Goal: Communication & Community: Answer question/provide support

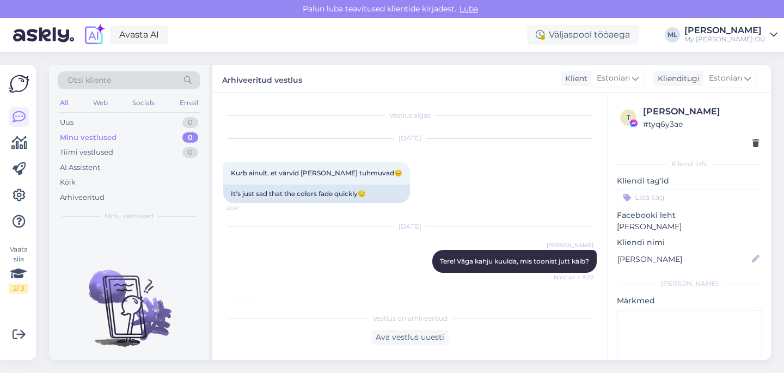
scroll to position [1119, 0]
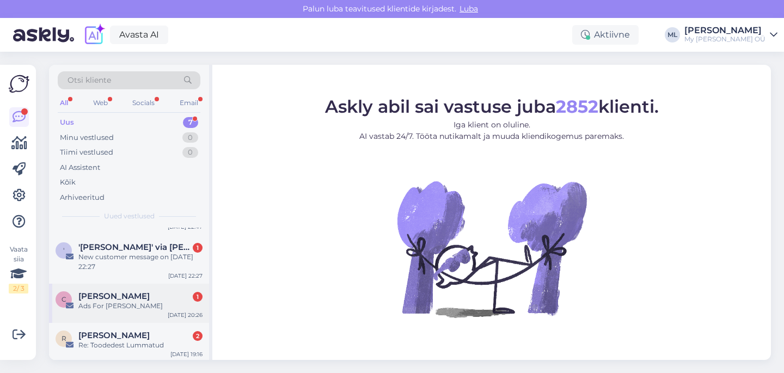
scroll to position [59, 0]
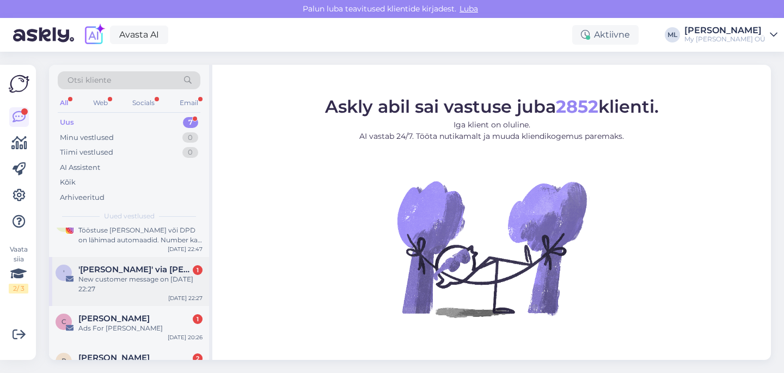
click at [108, 280] on div "New customer message on [DATE] 22:27" at bounding box center [140, 285] width 124 height 20
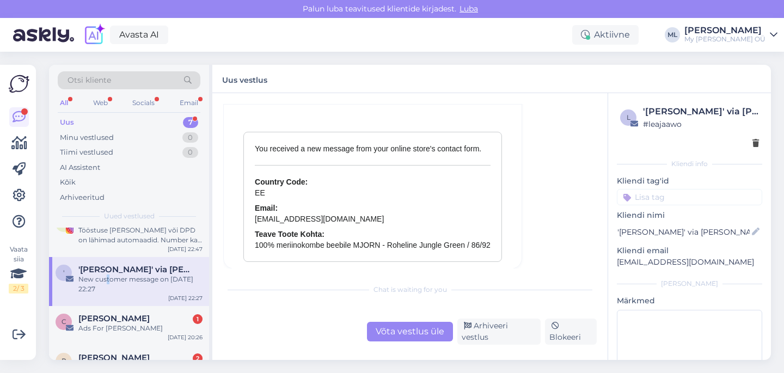
scroll to position [4734, 0]
click at [486, 335] on div "Arhiveeri vestlus" at bounding box center [499, 332] width 83 height 26
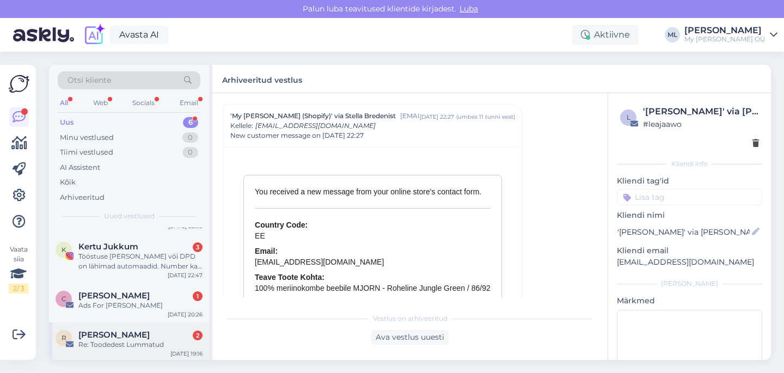
scroll to position [90, 0]
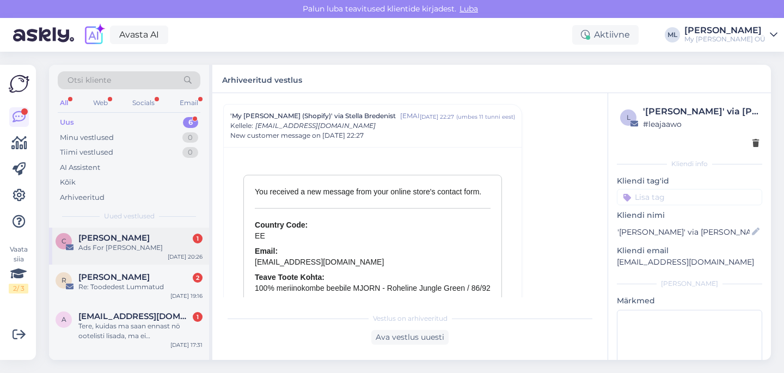
click at [106, 257] on div "C [PERSON_NAME] 1 Ads For [PERSON_NAME] [DATE] 20:26" at bounding box center [129, 244] width 160 height 39
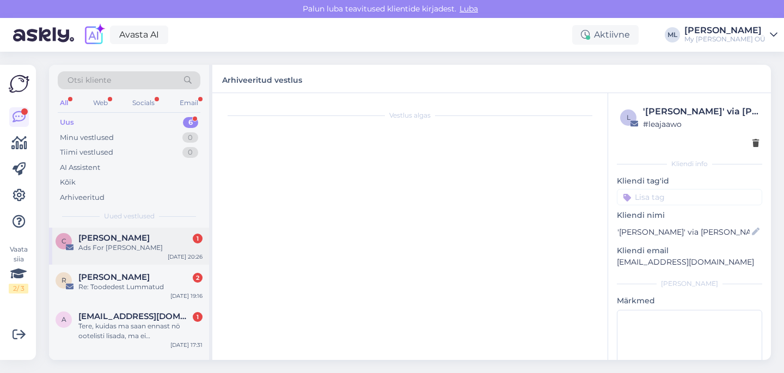
scroll to position [0, 0]
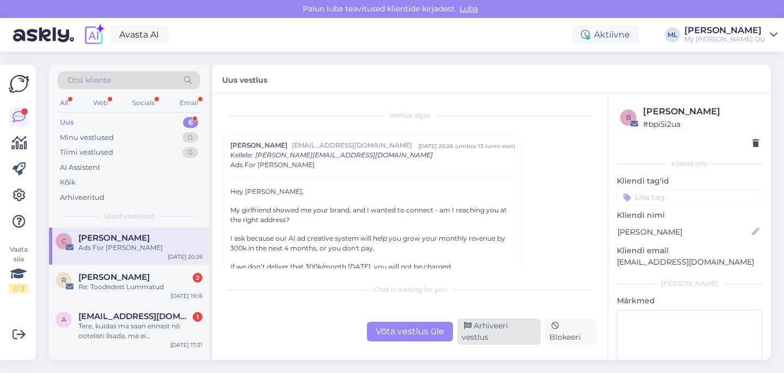
click at [497, 330] on div "Arhiveeri vestlus" at bounding box center [499, 332] width 83 height 26
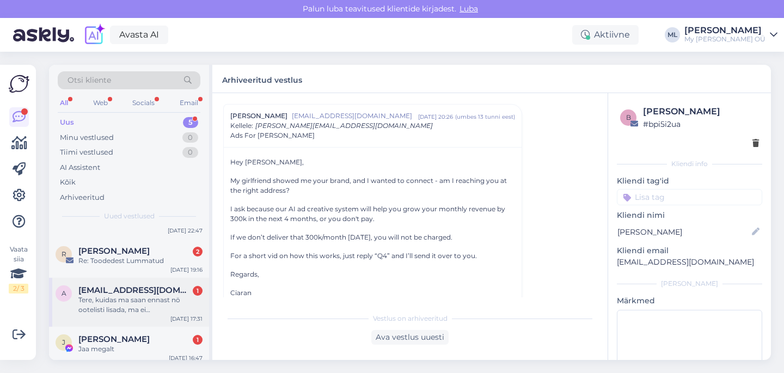
scroll to position [83, 0]
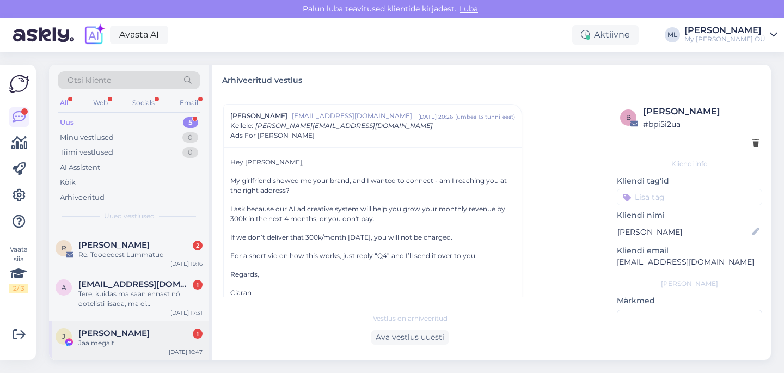
click at [115, 336] on span "[PERSON_NAME]" at bounding box center [113, 333] width 71 height 10
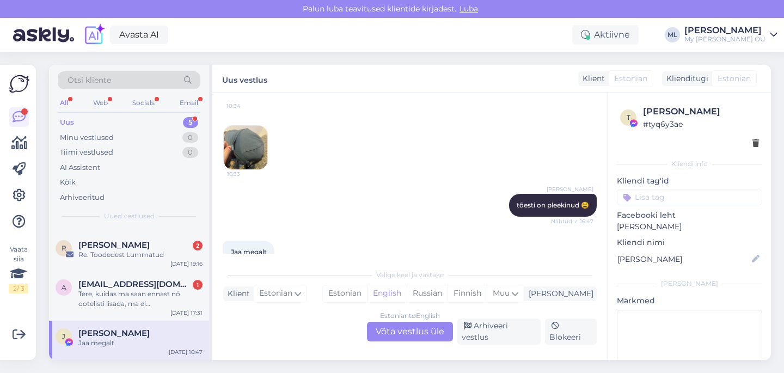
scroll to position [1206, 0]
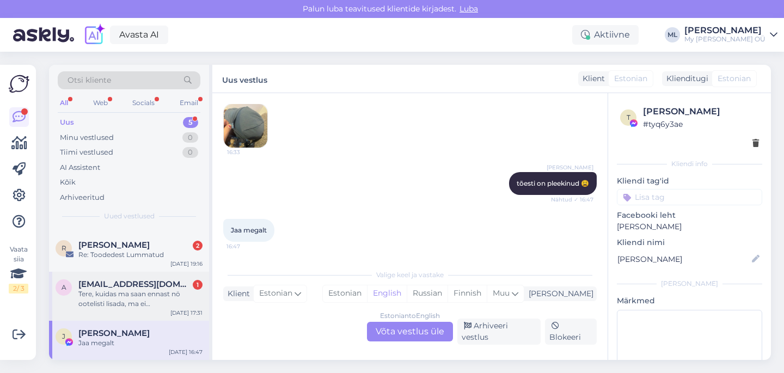
click at [110, 298] on div "Tere, kuidas ma saan ennast nö ootelisti lisada, ma ei [PERSON_NAME] igapäev ko…" at bounding box center [140, 299] width 124 height 20
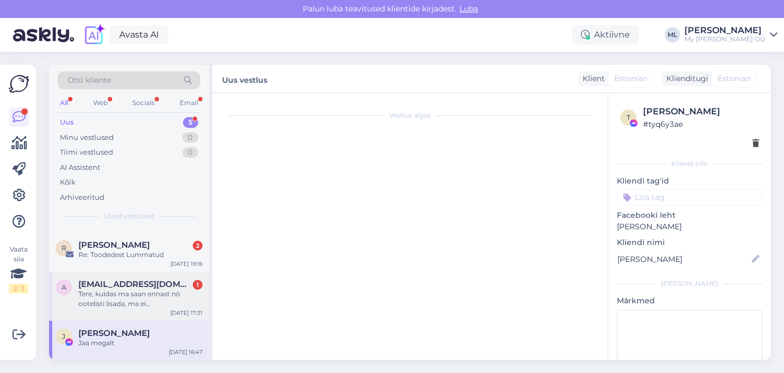
scroll to position [0, 0]
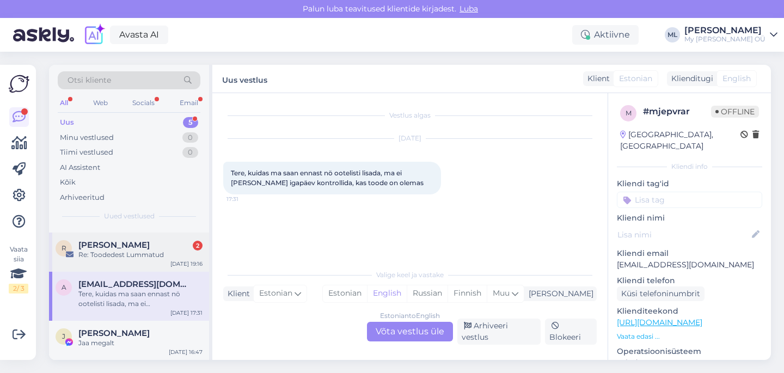
click at [129, 254] on div "Re: Toodedest Lummatud" at bounding box center [140, 255] width 124 height 10
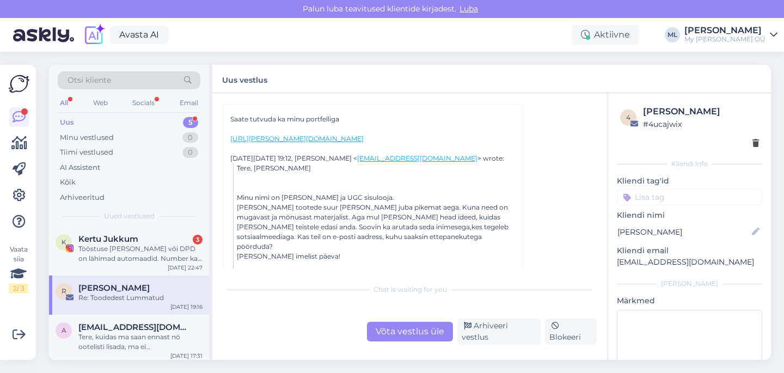
scroll to position [21, 0]
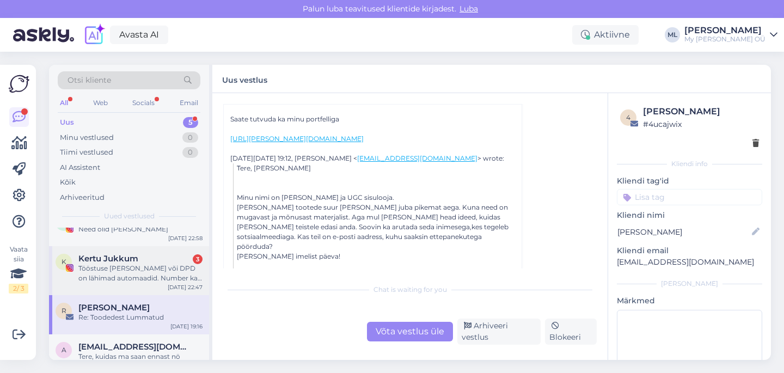
click at [119, 275] on div "Tööstuse [PERSON_NAME] või DPD on lähimad automaadid. Number ka uuesti: 5555 39…" at bounding box center [140, 274] width 124 height 20
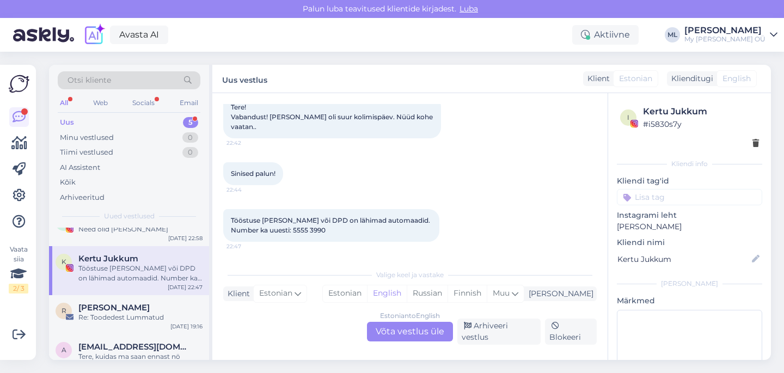
scroll to position [752, 0]
click at [495, 334] on div "Arhiveeri vestlus" at bounding box center [499, 332] width 83 height 26
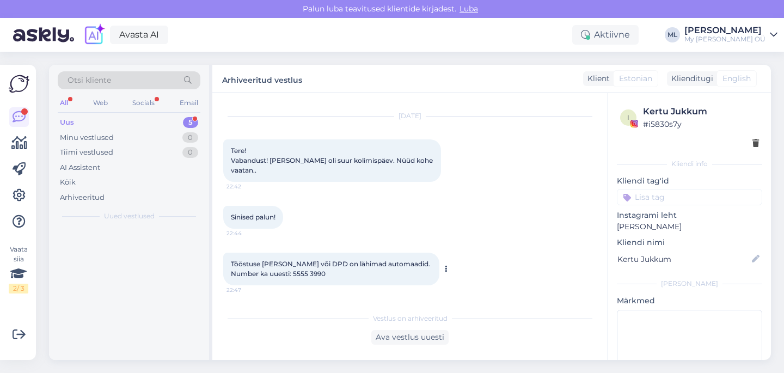
scroll to position [715, 0]
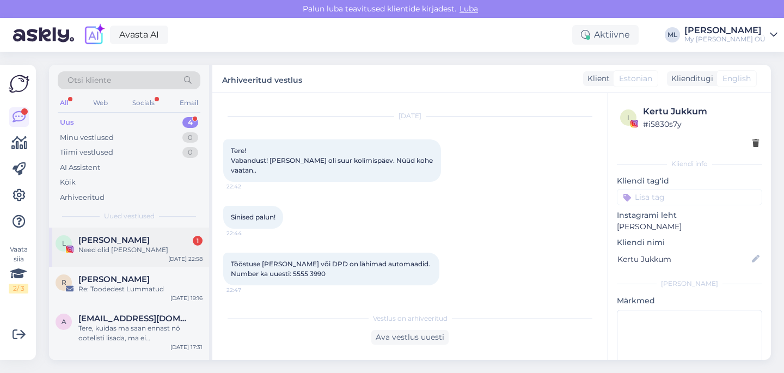
click at [133, 253] on div "Need olid [PERSON_NAME]" at bounding box center [140, 250] width 124 height 10
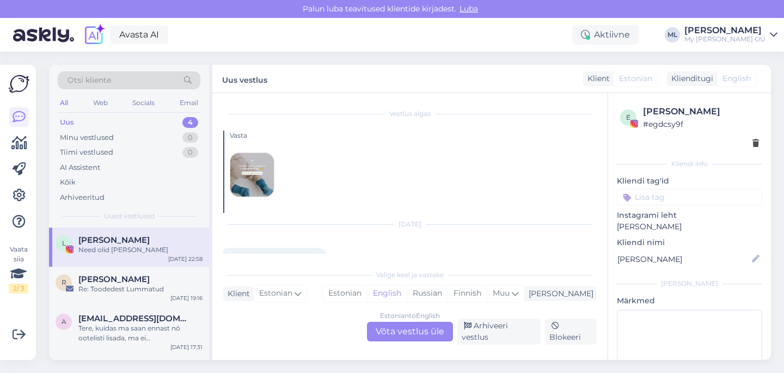
scroll to position [0, 0]
click at [263, 189] on img at bounding box center [252, 177] width 44 height 44
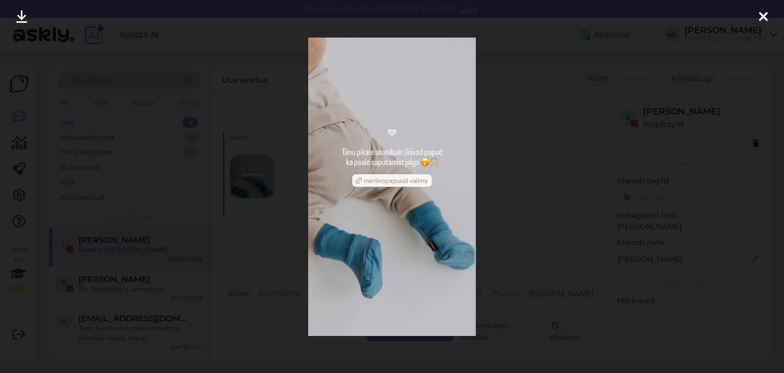
click at [551, 141] on div at bounding box center [392, 186] width 784 height 373
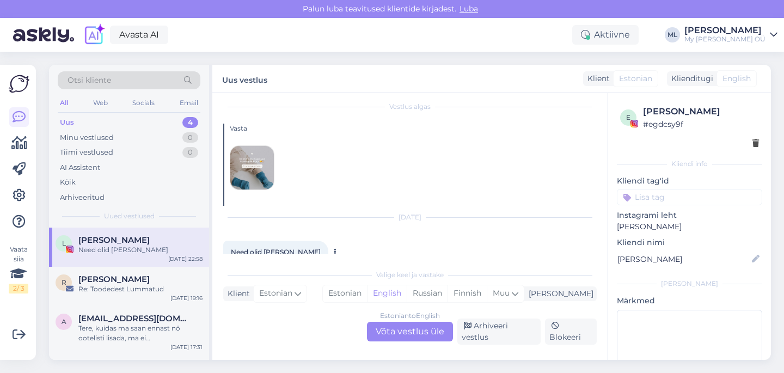
scroll to position [23, 0]
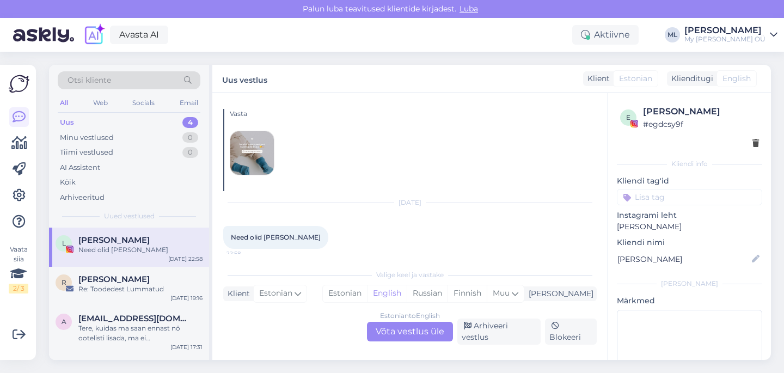
click at [375, 328] on div "Estonian to English Võta vestlus üle" at bounding box center [410, 332] width 86 height 20
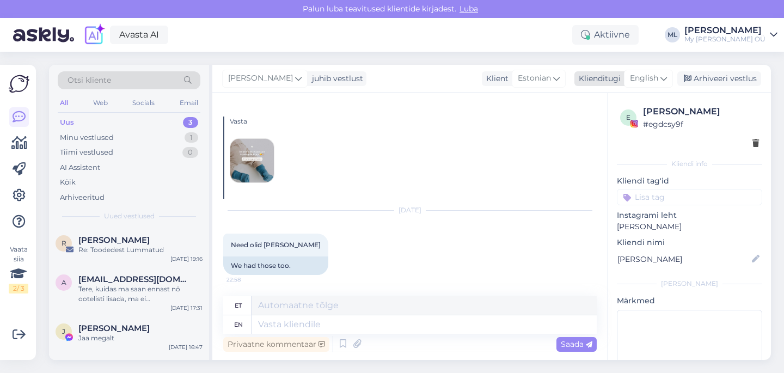
drag, startPoint x: 644, startPoint y: 77, endPoint x: 639, endPoint y: 84, distance: 8.9
click at [644, 77] on span "English" at bounding box center [644, 78] width 28 height 12
type input "est"
click at [615, 125] on link "Estonian" at bounding box center [624, 126] width 120 height 17
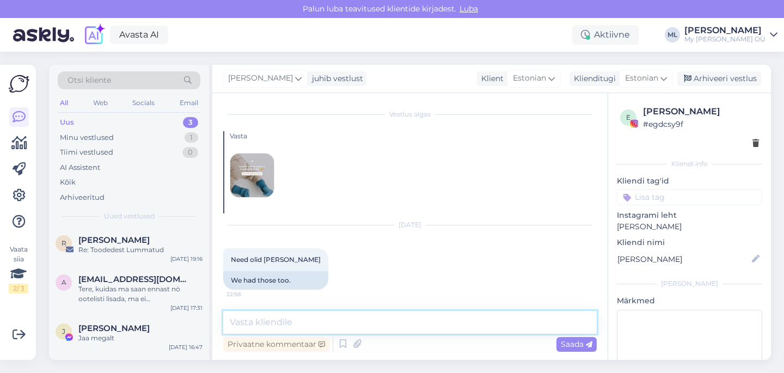
click at [310, 327] on textarea at bounding box center [410, 322] width 374 height 23
type textarea "🤗"
drag, startPoint x: 247, startPoint y: 325, endPoint x: 200, endPoint y: 322, distance: 46.4
click at [200, 322] on div "Otsi kliente All Web Socials Email Uus 3 Minu vestlused 1 Tiimi vestlused 0 AI …" at bounding box center [410, 212] width 722 height 295
type textarea "🥰"
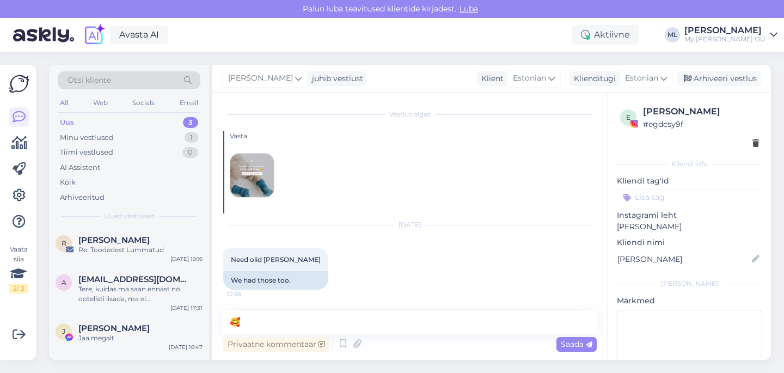
click at [583, 345] on span "Saada" at bounding box center [577, 344] width 32 height 10
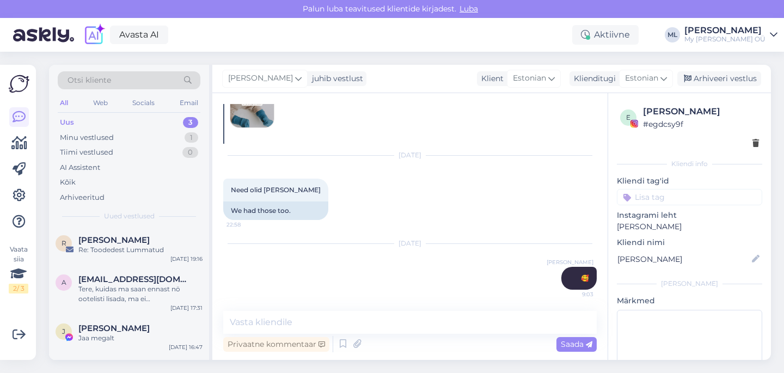
drag, startPoint x: 702, startPoint y: 82, endPoint x: 523, endPoint y: 152, distance: 192.0
click at [701, 82] on div "Arhiveeri vestlus" at bounding box center [720, 78] width 84 height 15
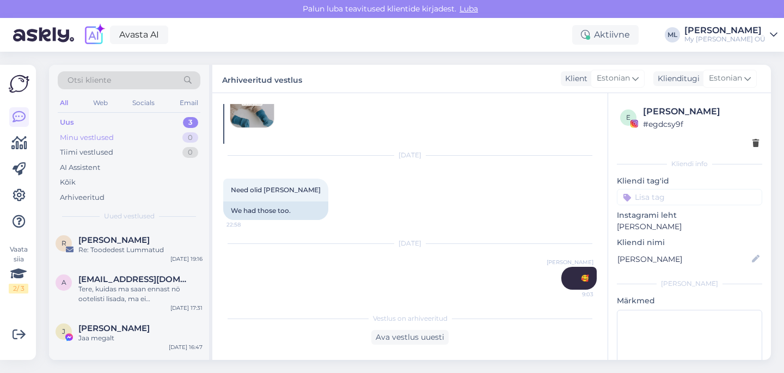
click at [98, 137] on div "Minu vestlused" at bounding box center [87, 137] width 54 height 11
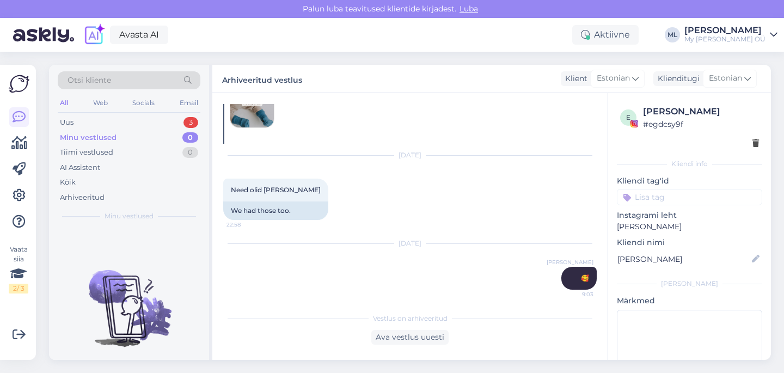
click at [55, 120] on div "Otsi kliente All Web Socials Email Uus 3 Minu vestlused 0 Tiimi vestlused 0 AI …" at bounding box center [129, 146] width 160 height 163
drag, startPoint x: 64, startPoint y: 123, endPoint x: 80, endPoint y: 130, distance: 17.1
click at [64, 123] on div "Uus" at bounding box center [67, 122] width 14 height 11
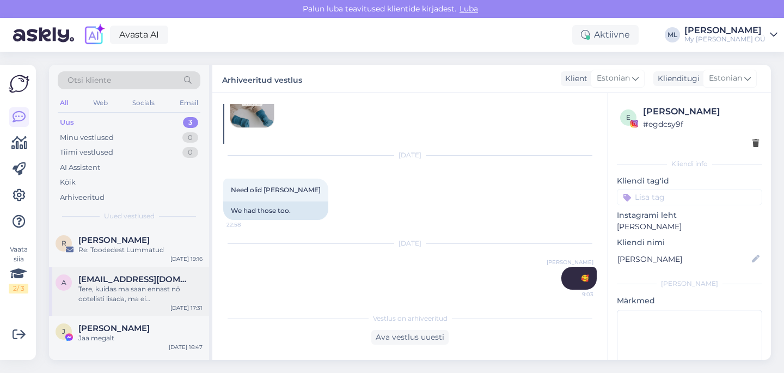
click at [108, 278] on span "[EMAIL_ADDRESS][DOMAIN_NAME]" at bounding box center [134, 280] width 113 height 10
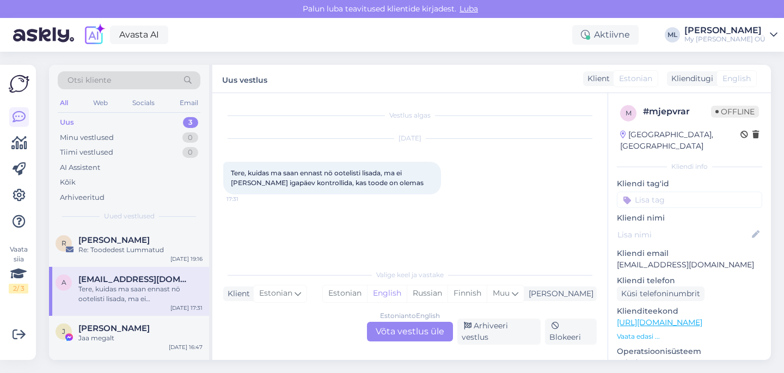
click at [395, 334] on div "Estonian to English Võta vestlus üle" at bounding box center [410, 332] width 86 height 20
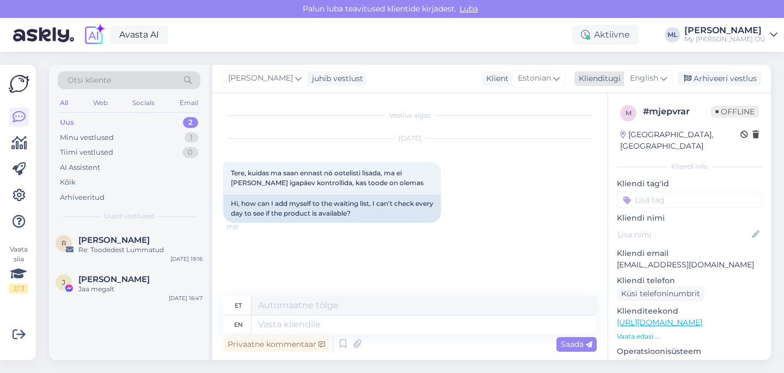
click at [660, 75] on div "English" at bounding box center [648, 78] width 49 height 17
drag, startPoint x: 594, startPoint y: 130, endPoint x: 565, endPoint y: 143, distance: 32.0
click at [594, 130] on link "Estonian" at bounding box center [624, 126] width 120 height 17
click at [294, 326] on textarea at bounding box center [410, 322] width 374 height 23
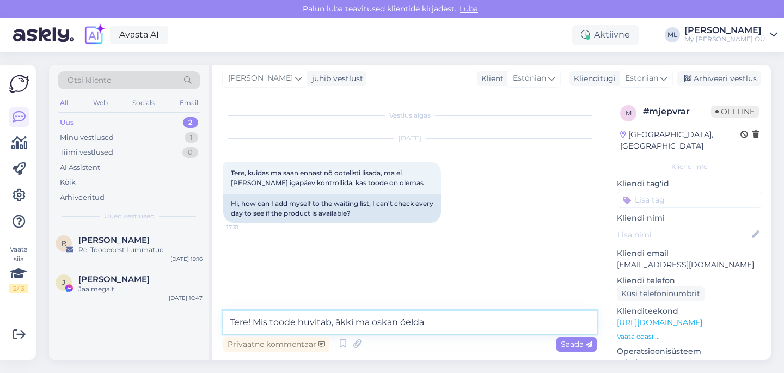
type textarea "Tere! Mis toode huvitab, äkki ma oskan öelda 🤗"
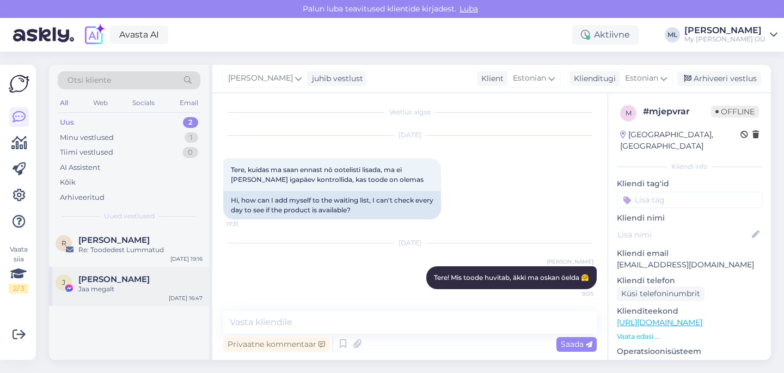
drag, startPoint x: 88, startPoint y: 285, endPoint x: 116, endPoint y: 279, distance: 28.5
click at [89, 285] on div "Jaa megalt" at bounding box center [140, 289] width 124 height 10
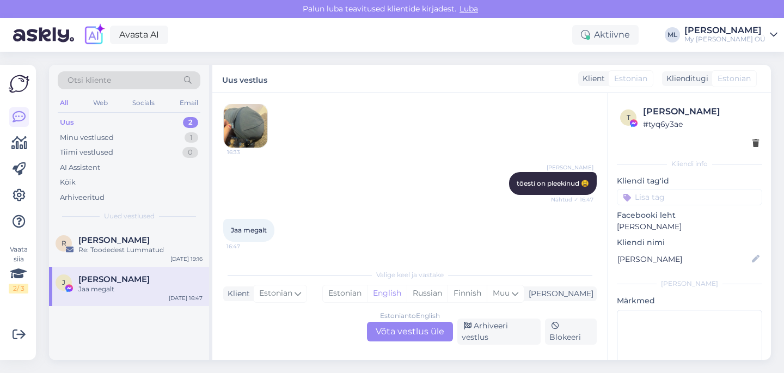
click at [253, 134] on img at bounding box center [246, 126] width 44 height 44
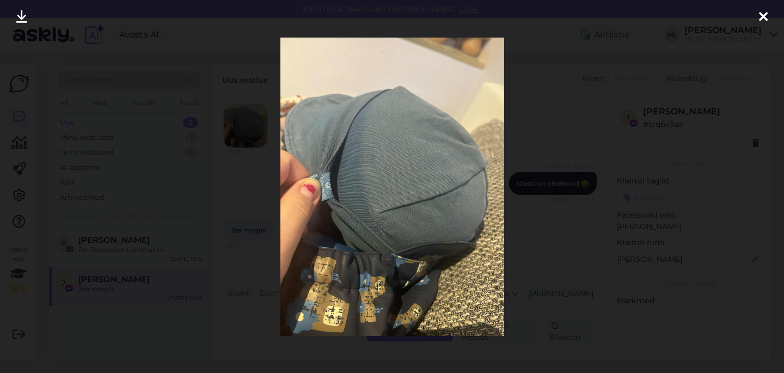
click at [766, 21] on icon at bounding box center [763, 17] width 9 height 14
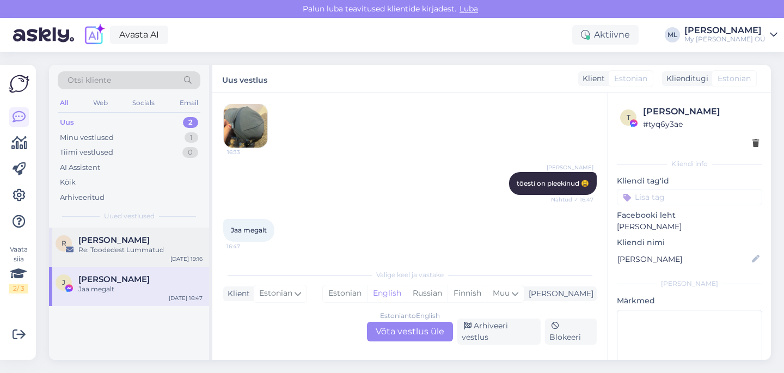
click at [154, 249] on div "Re: Toodedest Lummatud" at bounding box center [140, 250] width 124 height 10
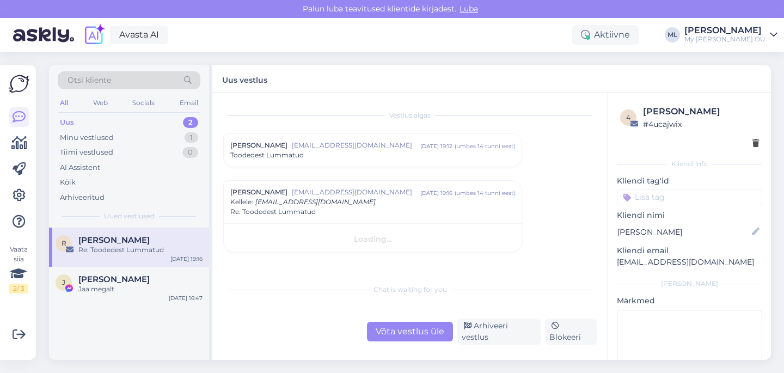
scroll to position [0, 0]
click at [328, 149] on span "[EMAIL_ADDRESS][DOMAIN_NAME]" at bounding box center [356, 146] width 129 height 10
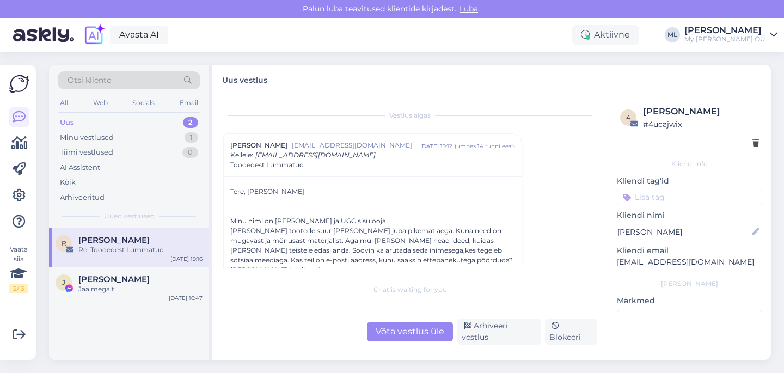
click at [412, 333] on div "Võta vestlus üle" at bounding box center [410, 332] width 86 height 20
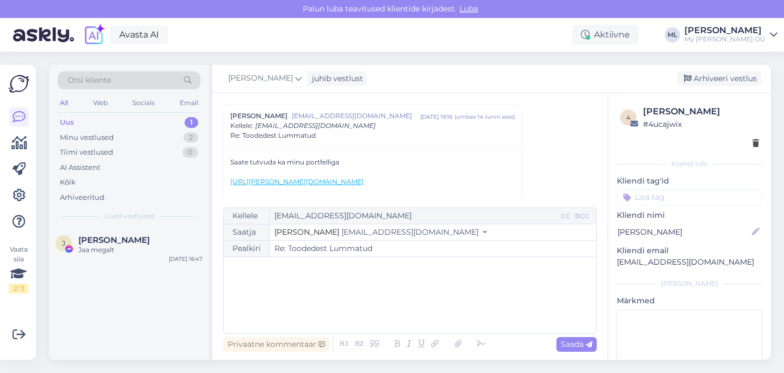
click at [374, 228] on span "[EMAIL_ADDRESS][DOMAIN_NAME]" at bounding box center [410, 232] width 137 height 10
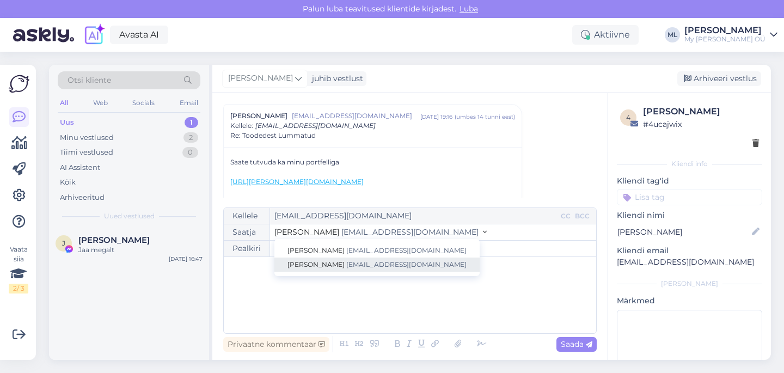
click at [346, 266] on span "[EMAIL_ADDRESS][DOMAIN_NAME]" at bounding box center [406, 264] width 120 height 8
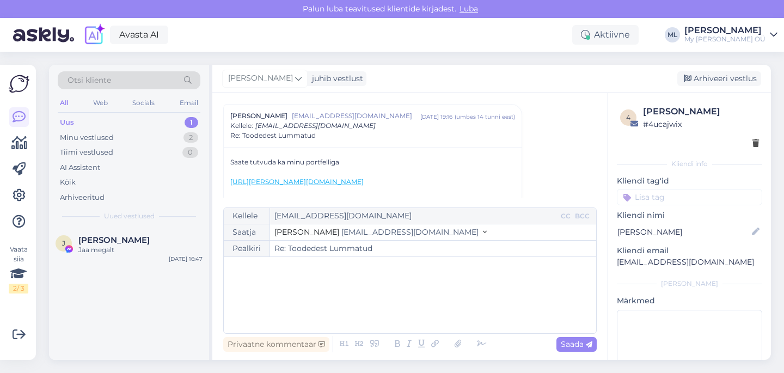
click at [302, 271] on p "﻿" at bounding box center [410, 268] width 362 height 11
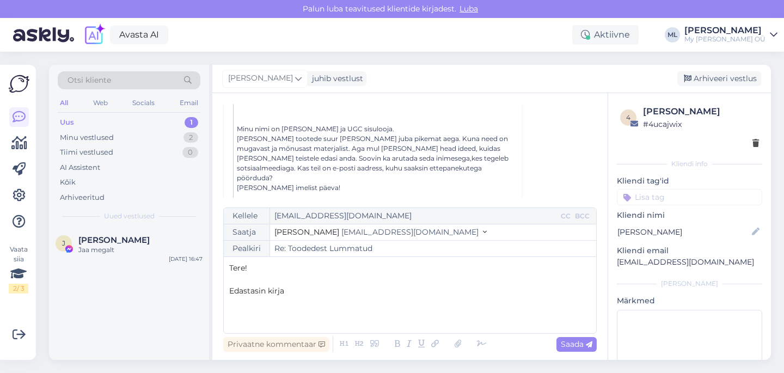
scroll to position [313, 0]
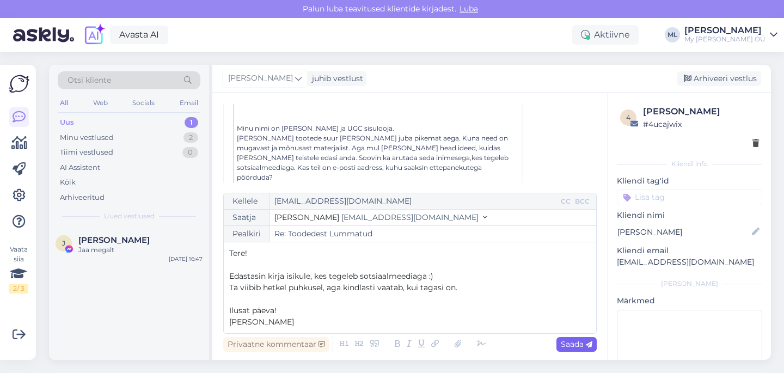
click at [568, 345] on span "Saada" at bounding box center [577, 344] width 32 height 10
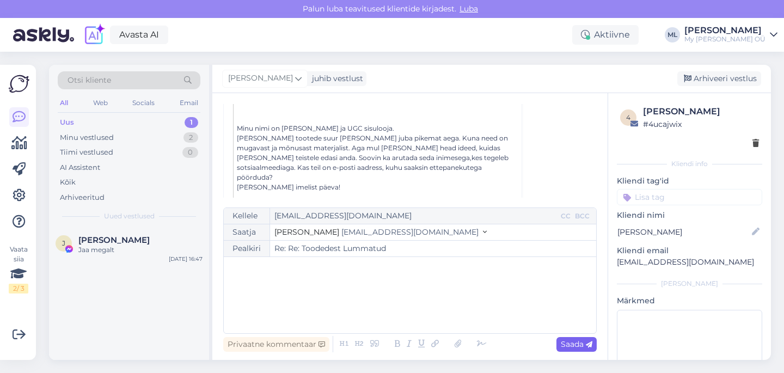
type input "Re: Toodedest Lummatud"
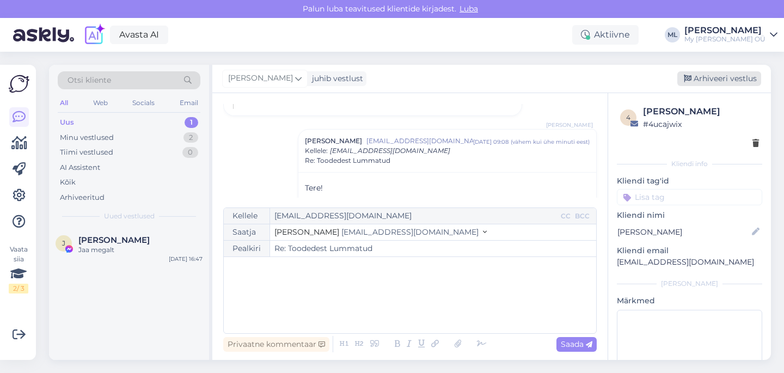
click at [706, 75] on div "Arhiveeri vestlus" at bounding box center [720, 78] width 84 height 15
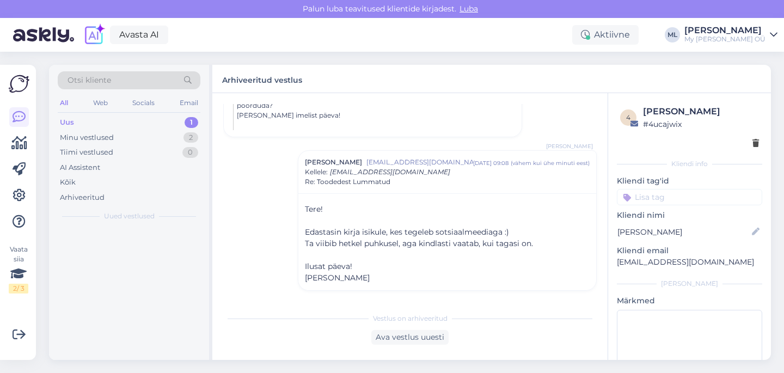
scroll to position [375, 0]
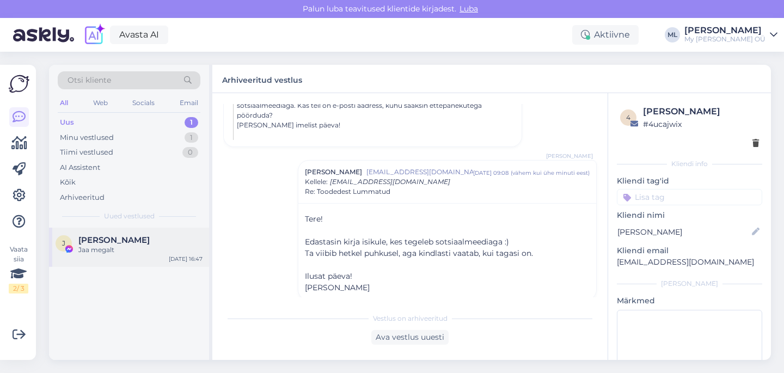
click at [103, 241] on span "[PERSON_NAME]" at bounding box center [113, 240] width 71 height 10
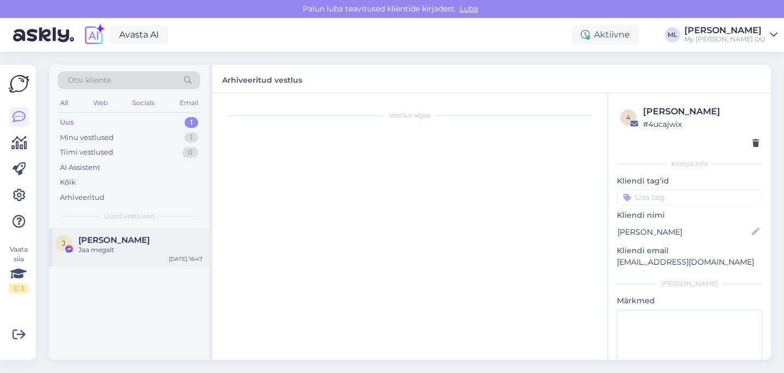
scroll to position [1206, 0]
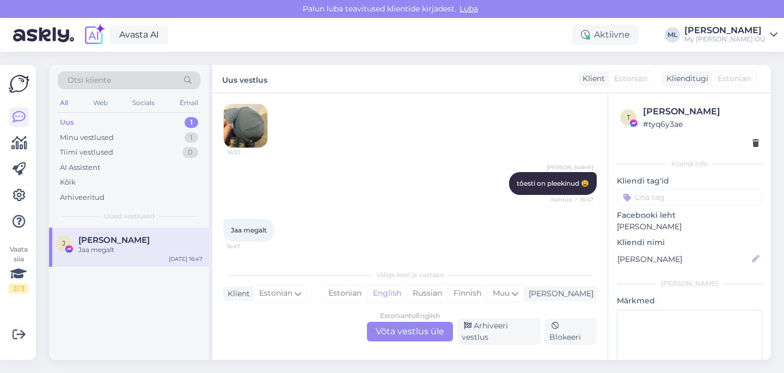
click at [501, 343] on div "Estonian to English Võta vestlus üle Arhiveeri vestlus Blokeeri" at bounding box center [410, 332] width 374 height 26
click at [501, 333] on div "Arhiveeri vestlus" at bounding box center [499, 332] width 83 height 26
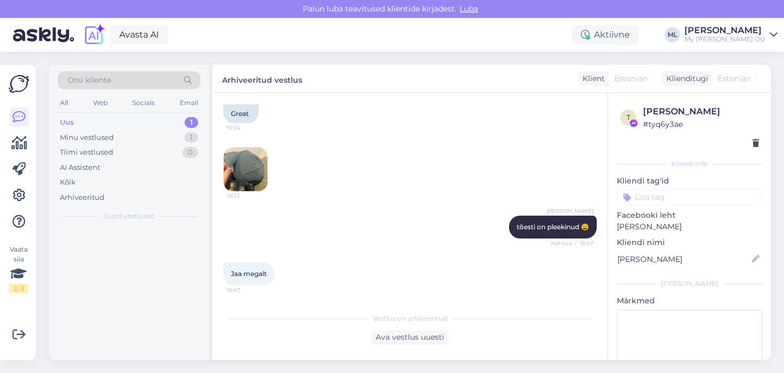
scroll to position [1169, 0]
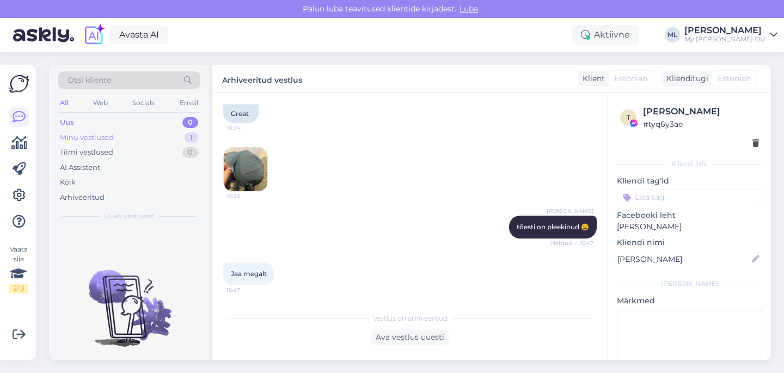
click at [79, 135] on div "Minu vestlused" at bounding box center [87, 137] width 54 height 11
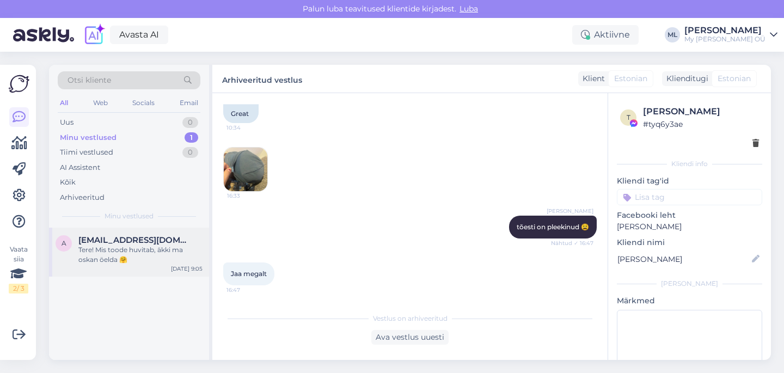
click at [119, 248] on div "Tere! Mis toode huvitab, äkki ma oskan öelda 🤗" at bounding box center [140, 255] width 124 height 20
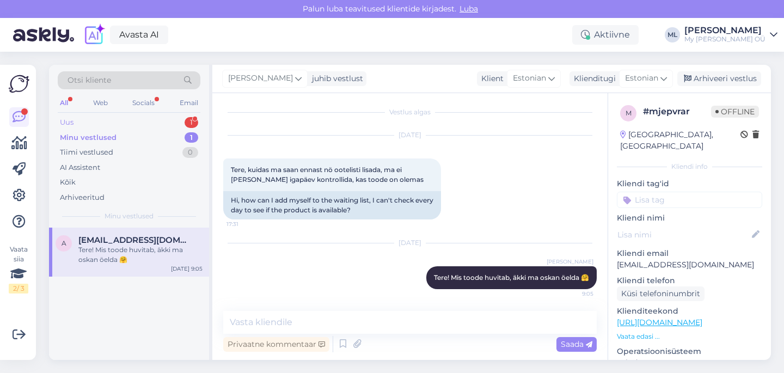
click at [146, 117] on div "Uus 1" at bounding box center [129, 122] width 143 height 15
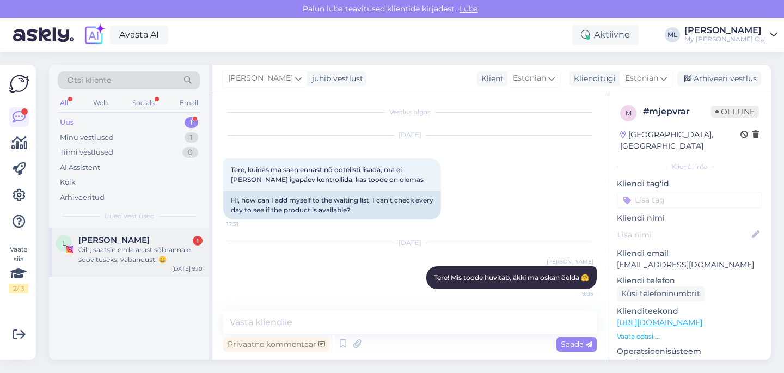
click at [106, 231] on div "L [PERSON_NAME] 💎 1 Oih, saatsin enda arust sõbrannale soovituseks, vabandust! …" at bounding box center [129, 252] width 160 height 49
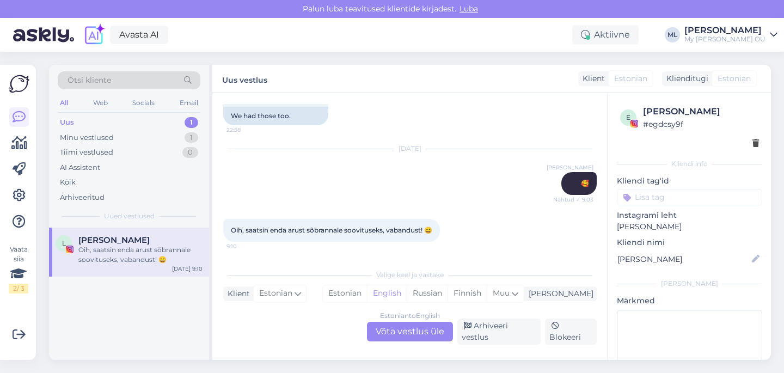
scroll to position [167, 0]
click at [400, 331] on div "Estonian to English Võta vestlus üle" at bounding box center [410, 332] width 86 height 20
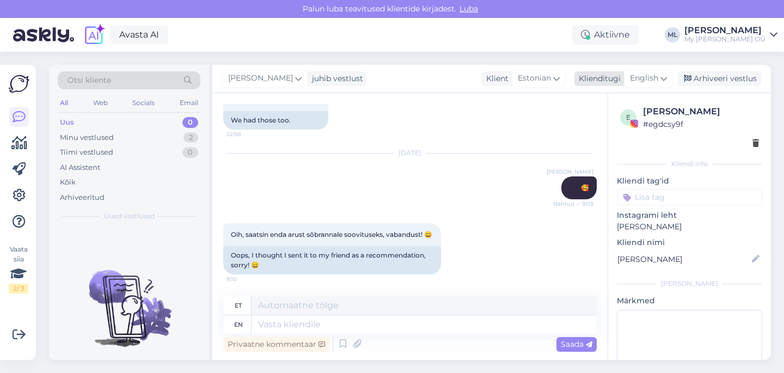
click at [666, 80] on icon at bounding box center [664, 78] width 7 height 12
type input "est"
click at [601, 132] on link "Estonian" at bounding box center [624, 126] width 120 height 17
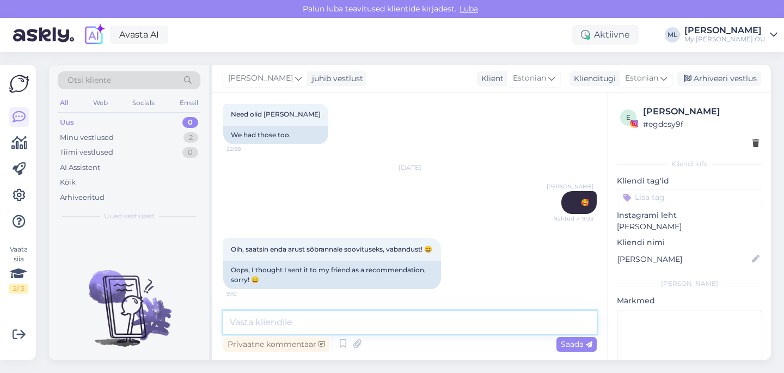
click at [298, 315] on textarea at bounding box center [410, 322] width 374 height 23
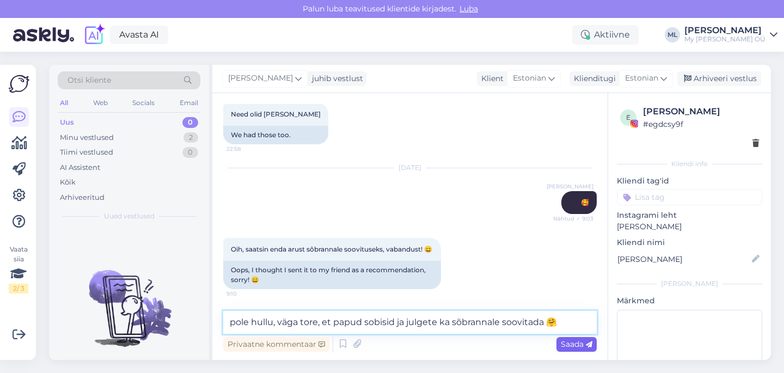
type textarea "pole hullu, väga tore, et papud sobisid ja julgete ka sõbrannale soovitada 🤗"
click at [579, 344] on span "Saada" at bounding box center [577, 344] width 32 height 10
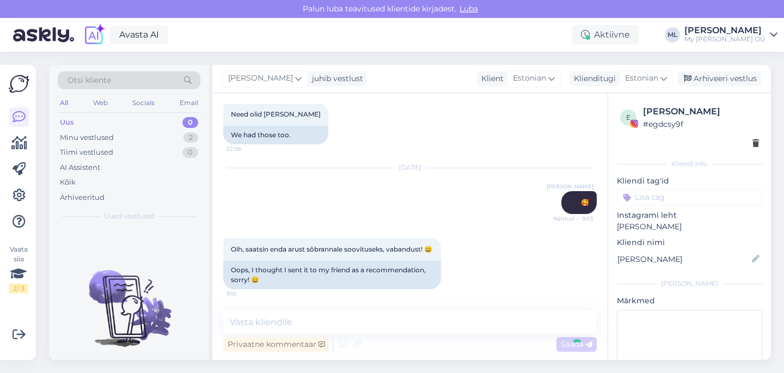
scroll to position [212, 0]
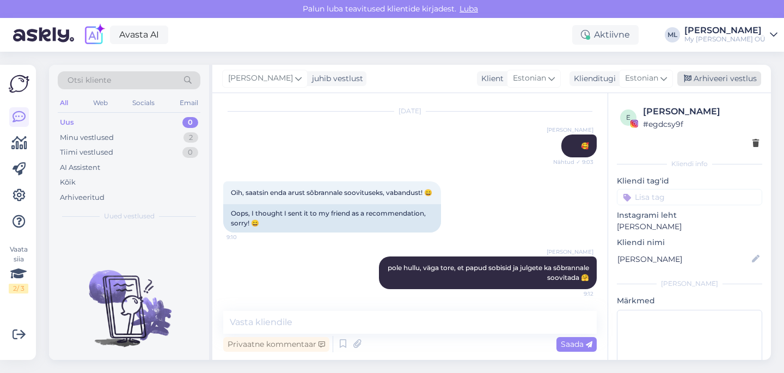
click at [694, 78] on div "Arhiveeri vestlus" at bounding box center [720, 78] width 84 height 15
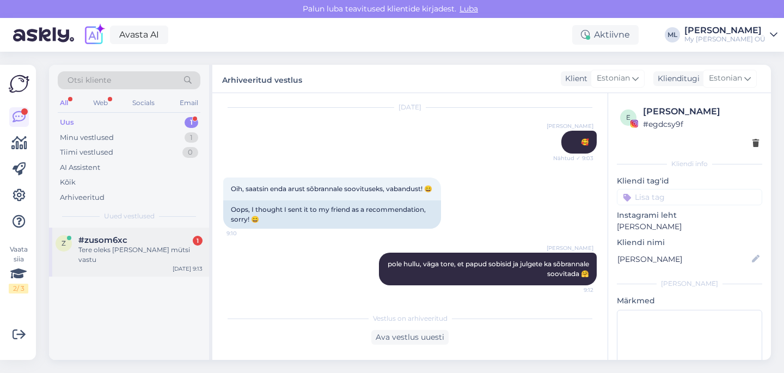
click at [90, 236] on span "#zusom6xc" at bounding box center [102, 240] width 49 height 10
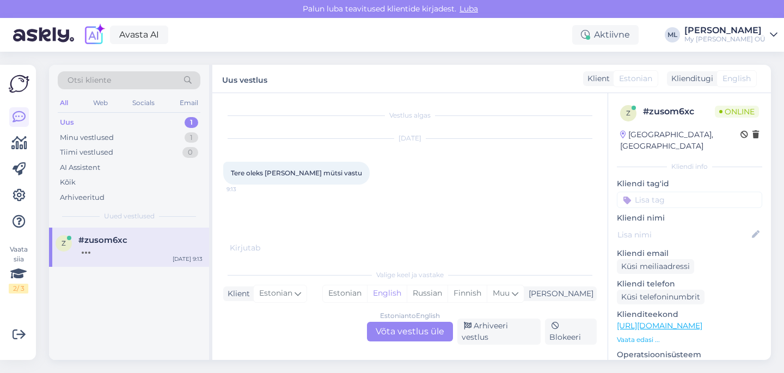
scroll to position [0, 0]
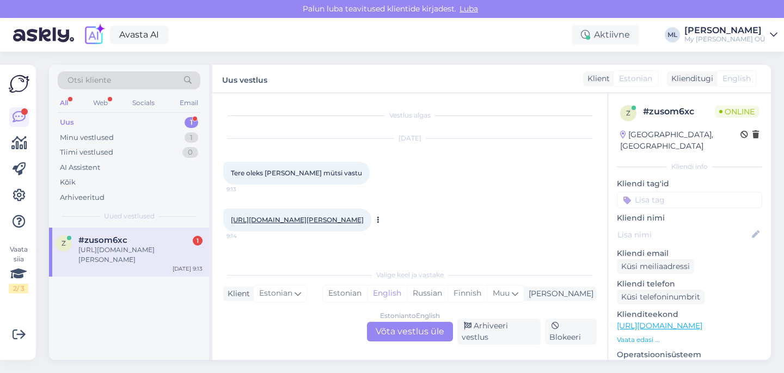
click at [343, 224] on link "[URL][DOMAIN_NAME][PERSON_NAME]" at bounding box center [297, 220] width 133 height 8
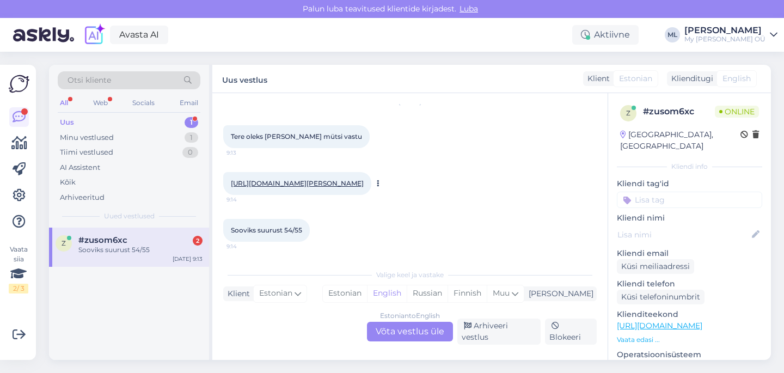
click at [324, 183] on link "[URL][DOMAIN_NAME][PERSON_NAME]" at bounding box center [297, 183] width 133 height 8
click at [412, 340] on div "Estonian to English Võta vestlus üle" at bounding box center [410, 332] width 86 height 20
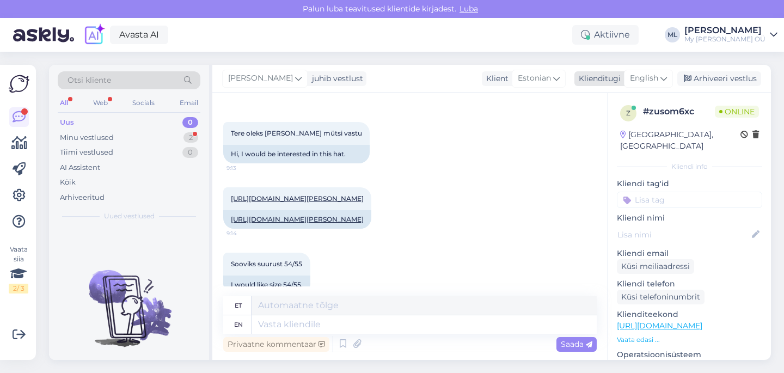
click at [661, 80] on icon at bounding box center [664, 78] width 7 height 12
click at [586, 123] on link "Estonian" at bounding box center [624, 126] width 120 height 17
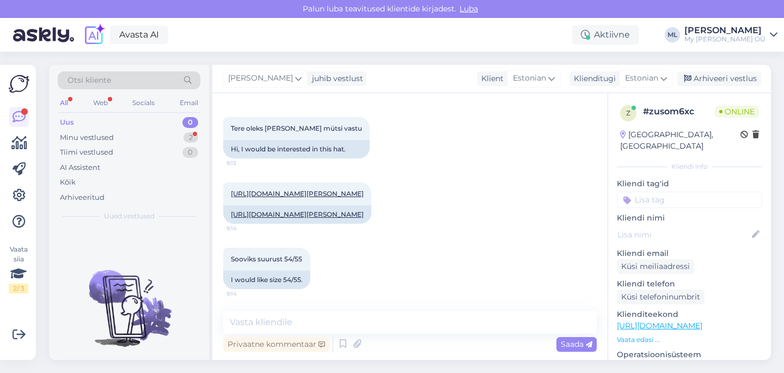
scroll to position [64, 0]
click at [263, 319] on textarea at bounding box center [410, 322] width 374 height 23
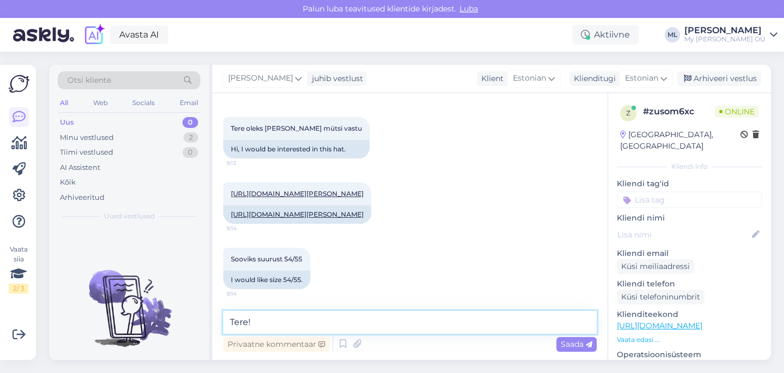
scroll to position [111, 0]
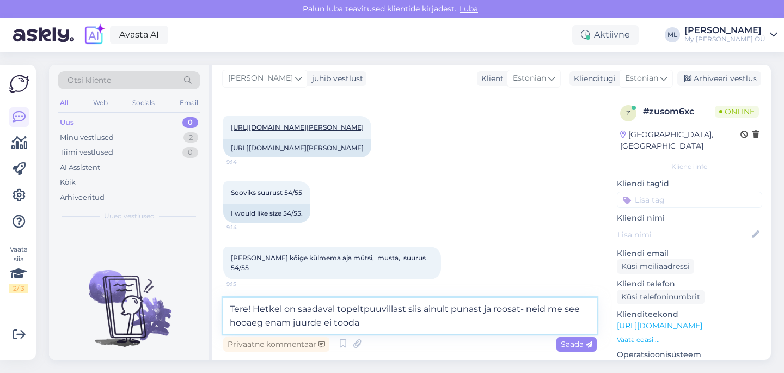
type textarea "Tere! Hetkel on saadaval topeltpuuvillast siis ainult punast ja roosat- neid me…"
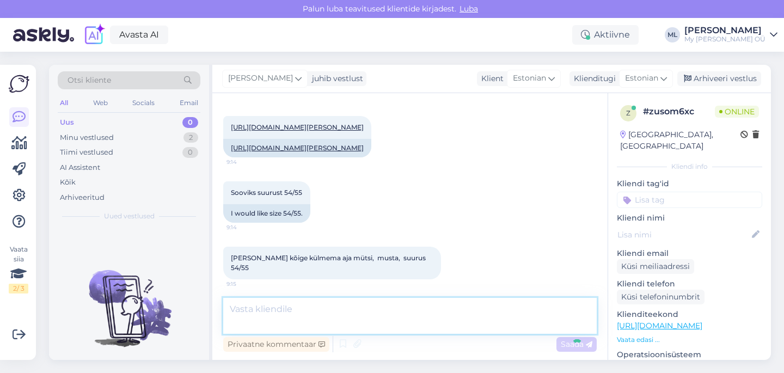
scroll to position [168, 0]
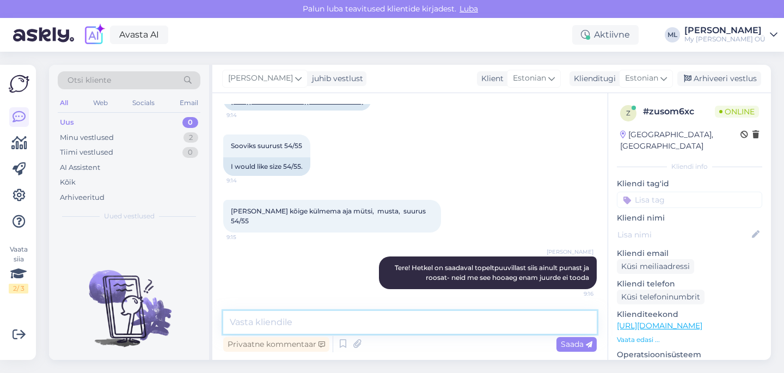
click at [275, 321] on textarea at bounding box center [410, 322] width 374 height 23
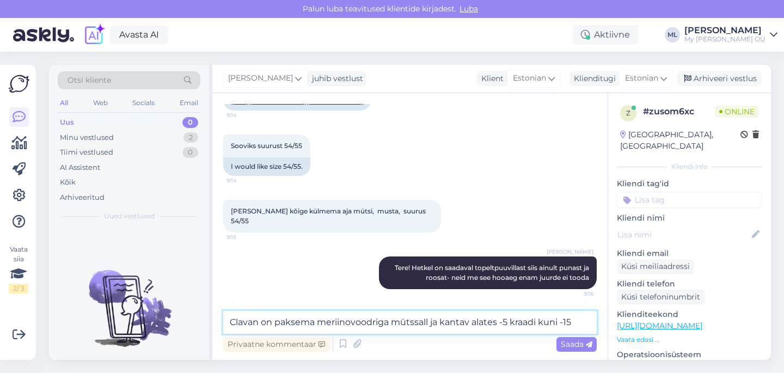
type textarea "Clavan on paksema meriinovoodriga mütssall ja kantav alates -5 kraadi kuni -15"
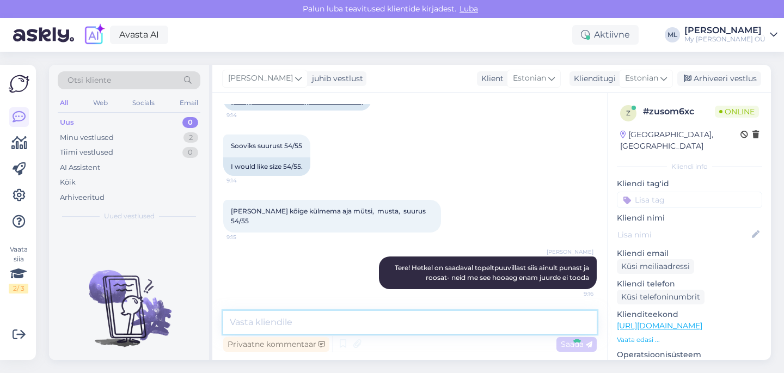
scroll to position [224, 0]
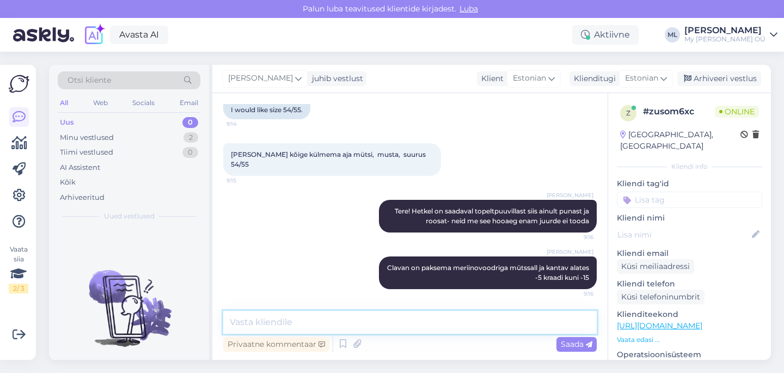
click at [350, 320] on textarea at bounding box center [410, 322] width 374 height 23
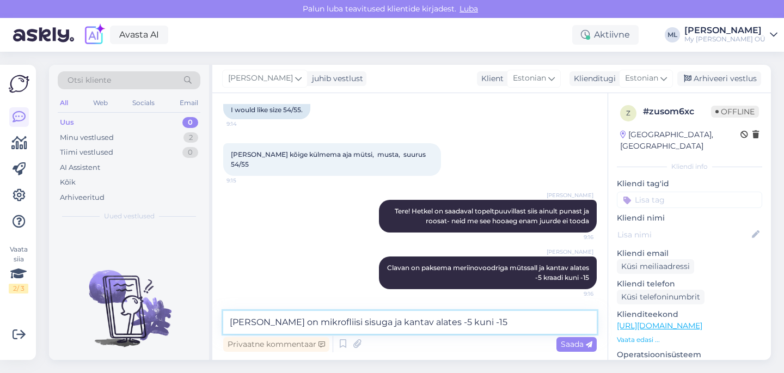
type textarea "[PERSON_NAME] on mikrofliisi sisuga ja kantav alates -5 kuni -15"
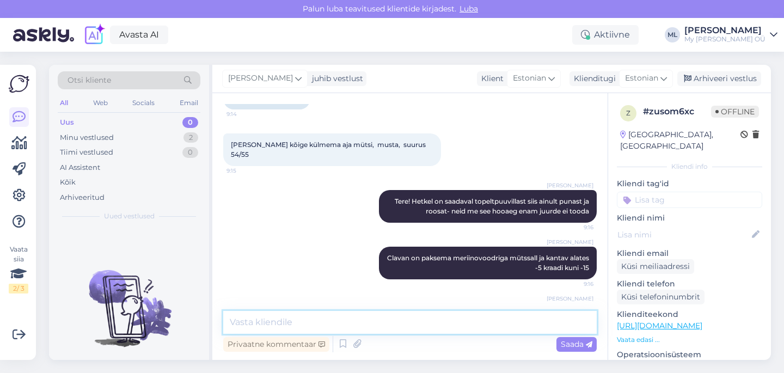
scroll to position [271, 0]
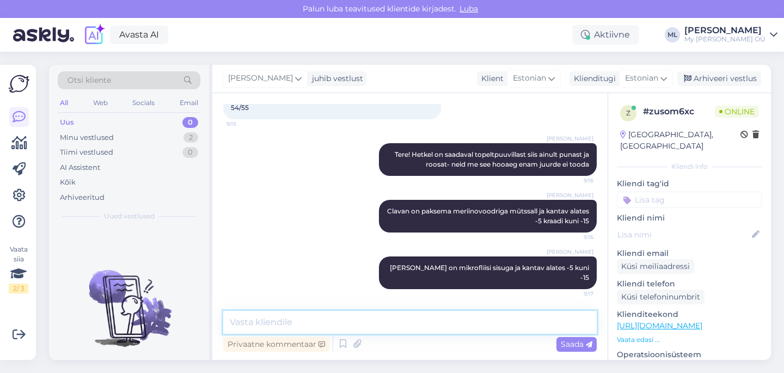
click at [276, 321] on textarea at bounding box center [410, 322] width 374 height 23
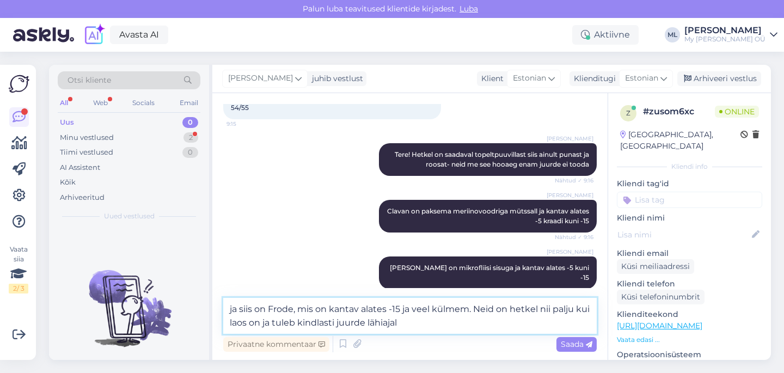
scroll to position [331, 0]
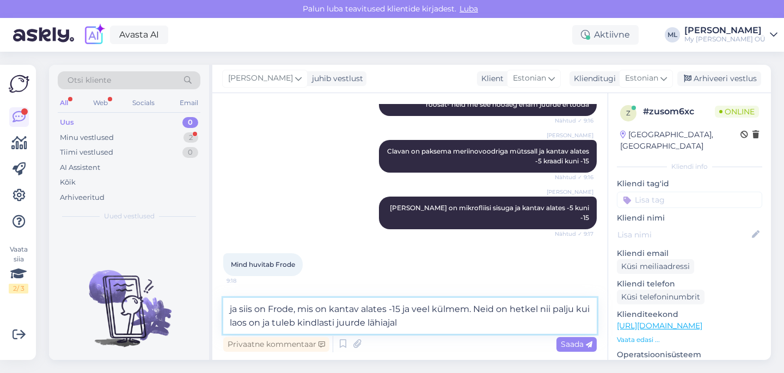
type textarea "ja siis on Frode, mis on kantav alates -15 ja veel külmem. Neid on hetkel nii p…"
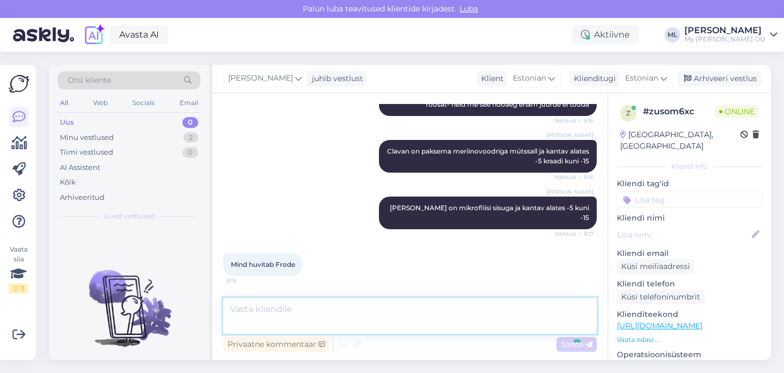
scroll to position [375, 0]
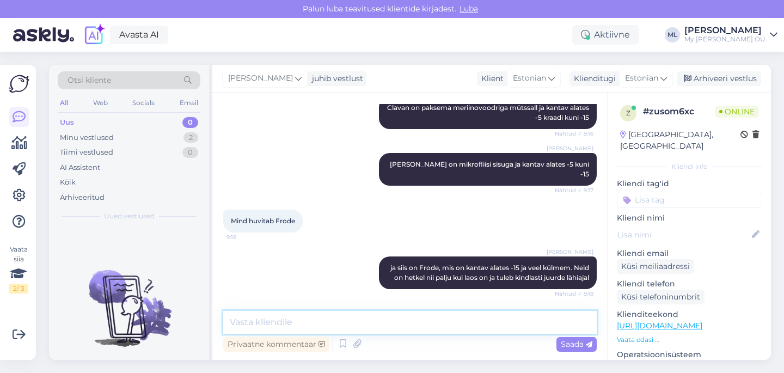
click at [352, 324] on textarea at bounding box center [410, 322] width 374 height 23
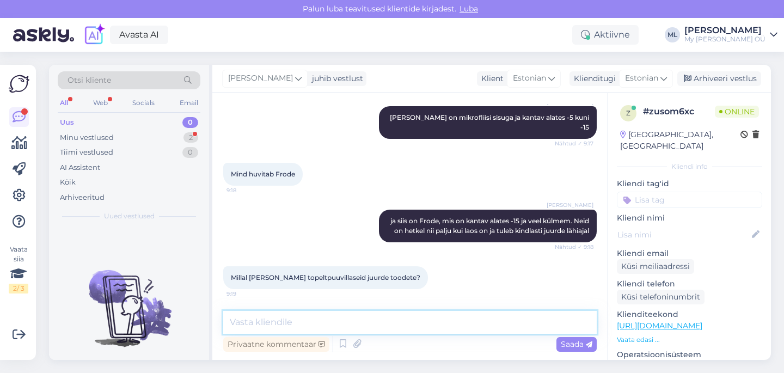
click at [356, 320] on textarea at bounding box center [410, 322] width 374 height 23
type textarea "kevadeks :)"
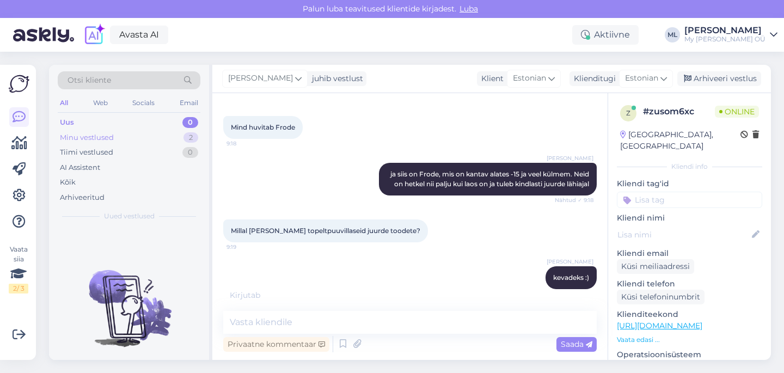
click at [108, 142] on div "Minu vestlused" at bounding box center [87, 137] width 54 height 11
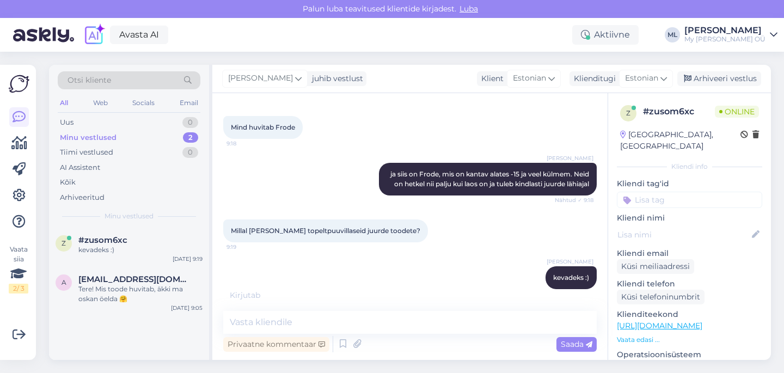
click at [112, 135] on div "Minu vestlused" at bounding box center [88, 137] width 57 height 11
click at [108, 248] on div "kevadeks :)" at bounding box center [140, 250] width 124 height 10
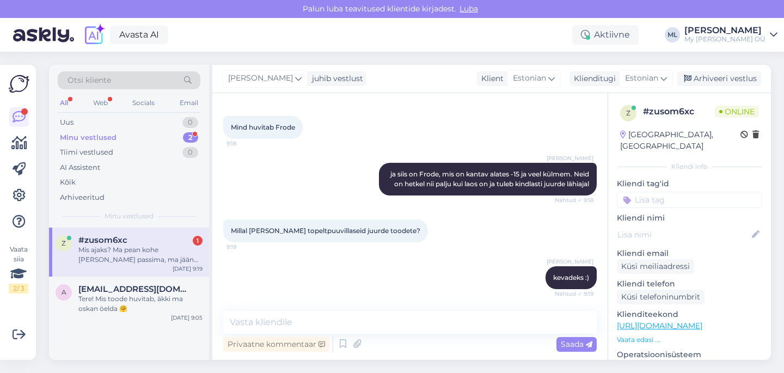
scroll to position [525, 0]
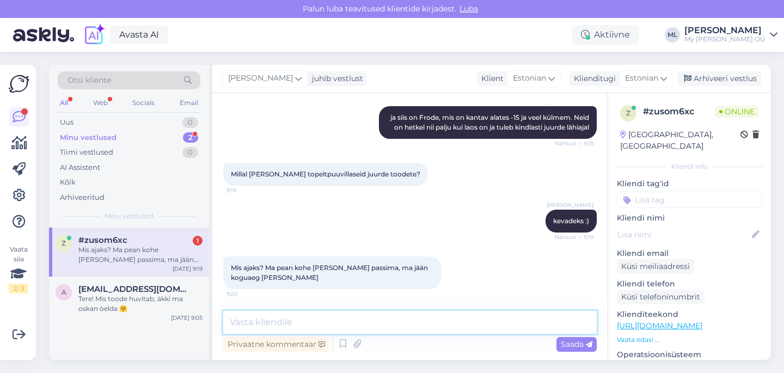
click at [286, 318] on textarea at bounding box center [410, 322] width 374 height 23
type textarea "k"
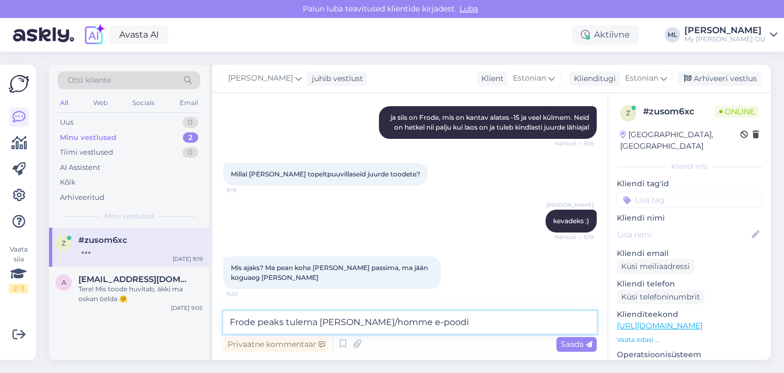
click at [342, 324] on textarea "Frode peaks tulema [PERSON_NAME]/homme e-poodi" at bounding box center [410, 322] width 374 height 23
type textarea "Frode peaks tulema [PERSON_NAME] õhtul või homme e-poodi"
click at [465, 322] on textarea "Frode peaks tulema [PERSON_NAME] õhtul või homme e-poodi" at bounding box center [410, 322] width 374 height 23
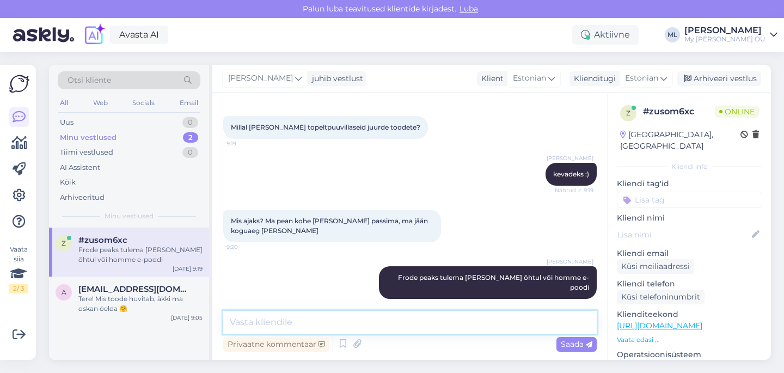
scroll to position [619, 0]
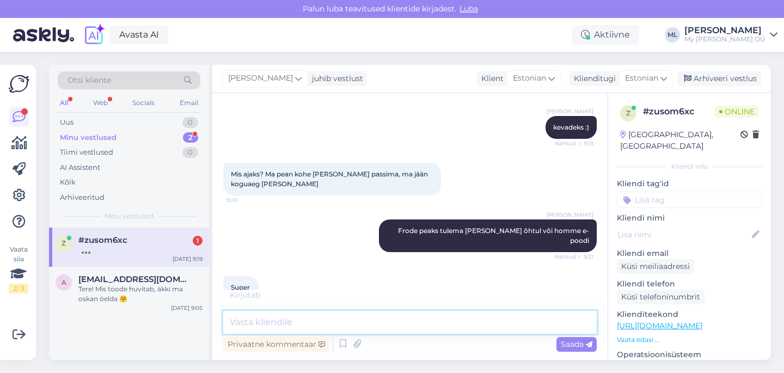
click at [358, 326] on textarea at bounding box center [410, 322] width 374 height 23
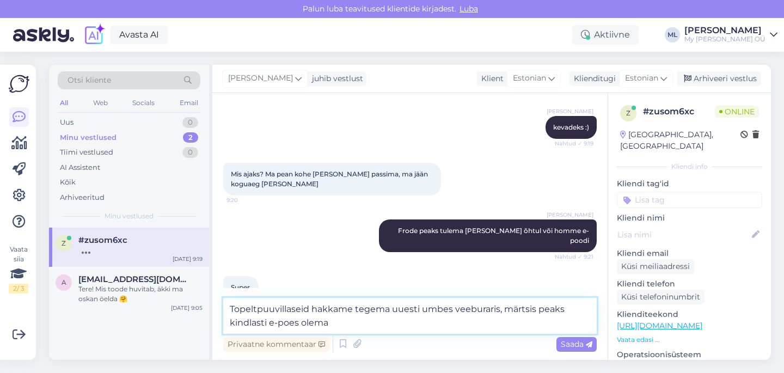
type textarea "Topeltpuuvillaseid hakkame tegema uuesti umbes veeburaris, märtsis peaks kindla…"
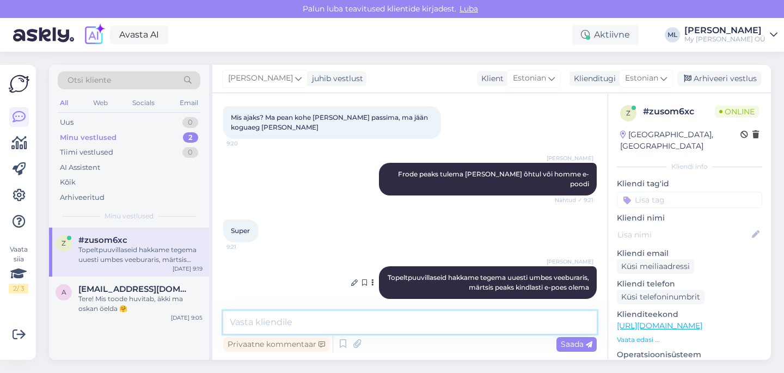
scroll to position [732, 0]
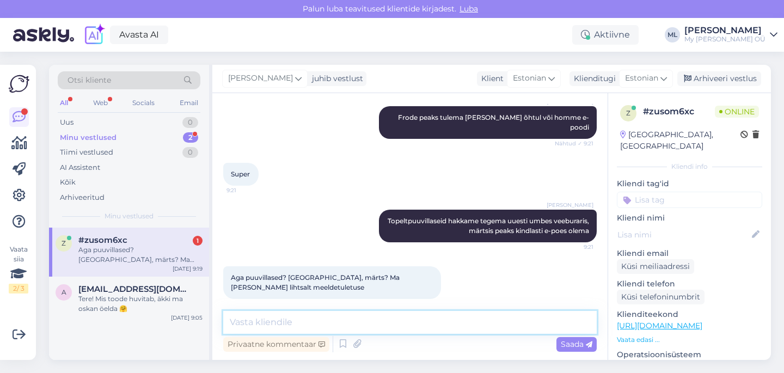
click at [353, 327] on textarea at bounding box center [410, 322] width 374 height 23
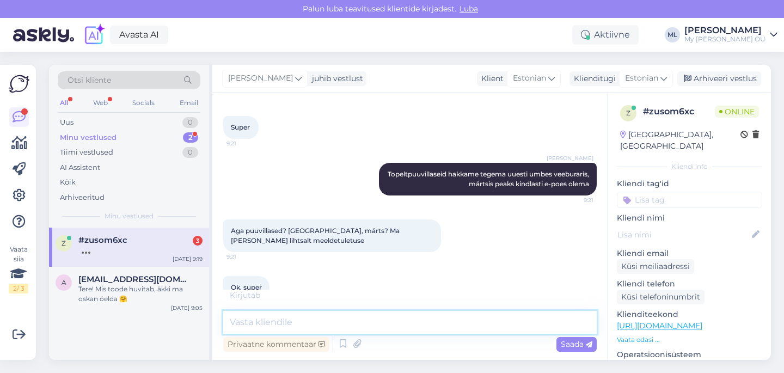
scroll to position [836, 0]
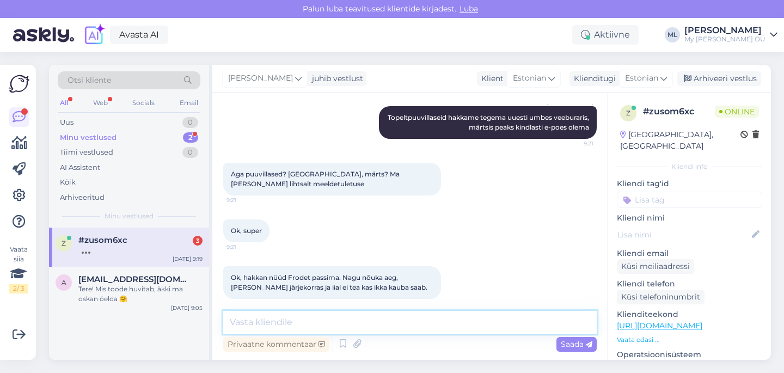
click at [234, 326] on textarea at bounding box center [410, 322] width 374 height 23
click at [243, 326] on textarea at bounding box center [410, 322] width 374 height 23
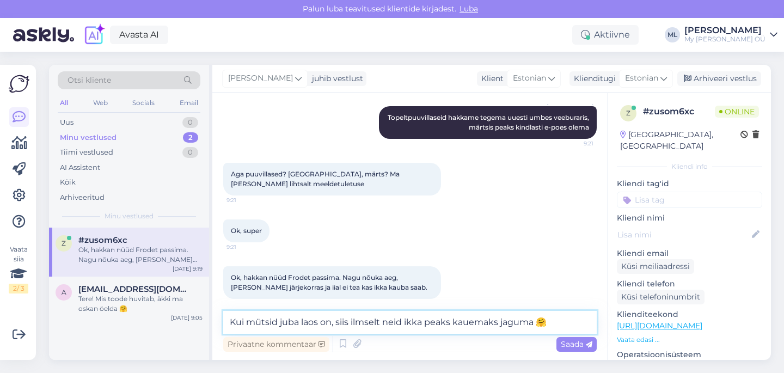
type textarea "Kui mütsid juba laos on, siis ilmselt neid ikka peaks kauemaks jaguma 🤗"
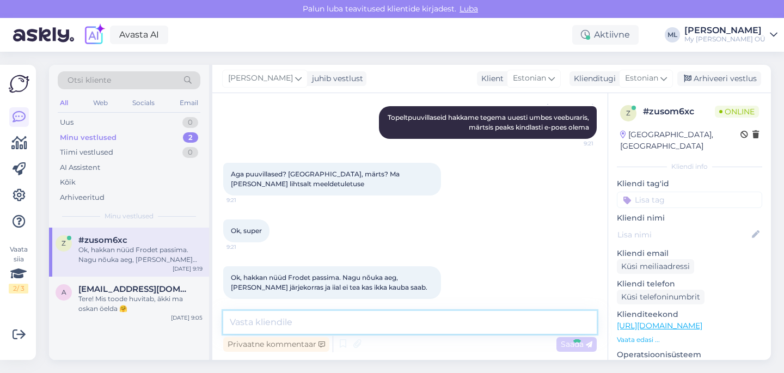
scroll to position [892, 0]
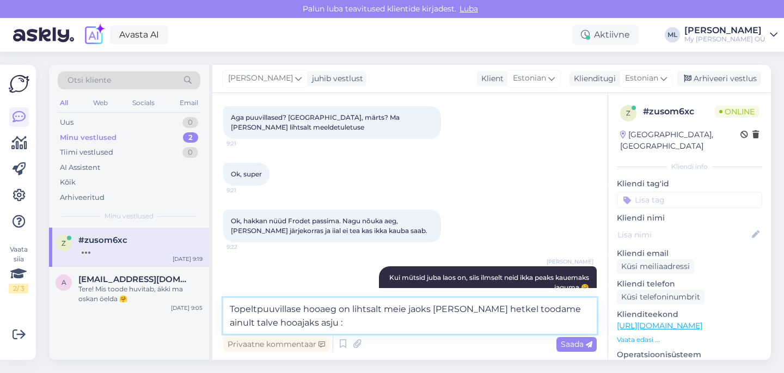
type textarea "Topeltpuuvillase hooaeg on lihtsalt meie jaoks [PERSON_NAME] hetkel toodame ain…"
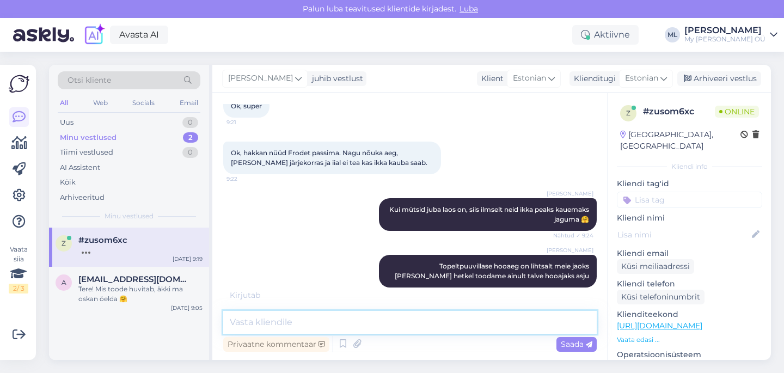
scroll to position [949, 0]
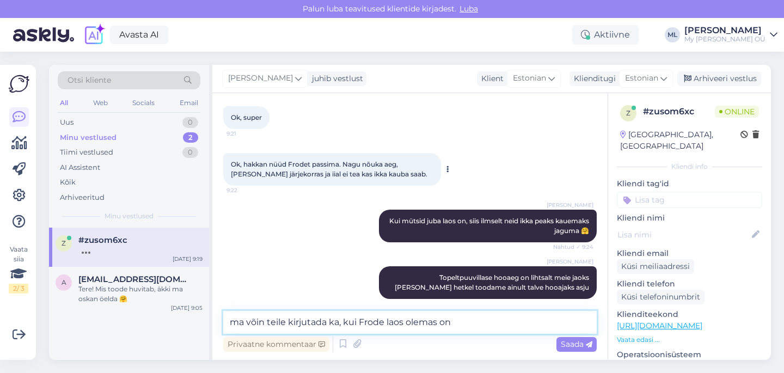
type textarea "ma võin teile kirjutada ka, kui Frode laos olemas on ☺️"
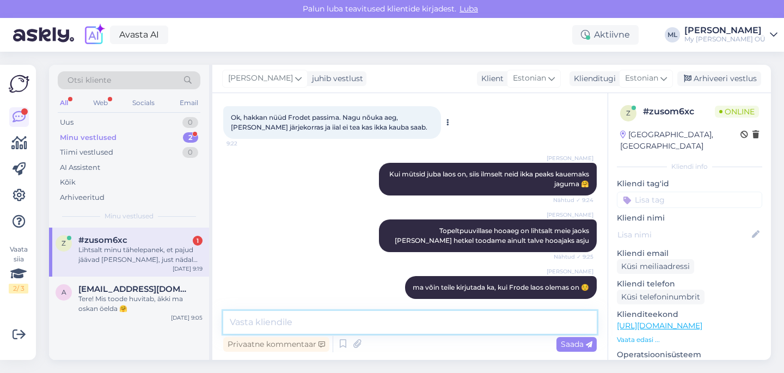
scroll to position [1082, 0]
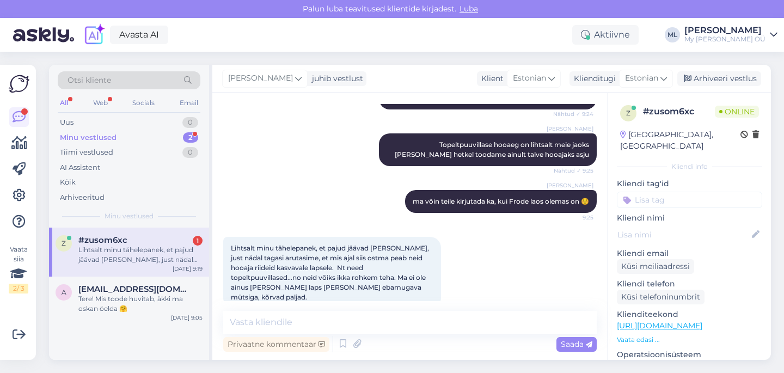
click at [75, 136] on div "Minu vestlused" at bounding box center [88, 137] width 57 height 11
click at [90, 236] on span "#zusom6xc" at bounding box center [102, 240] width 49 height 10
click at [122, 133] on div "Minu vestlused 2" at bounding box center [129, 137] width 143 height 15
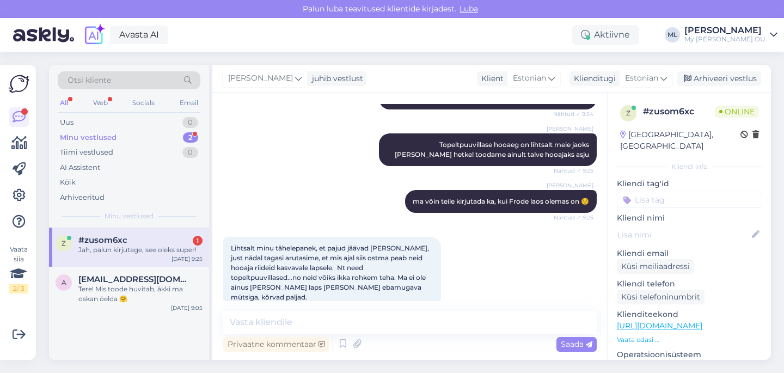
scroll to position [1129, 0]
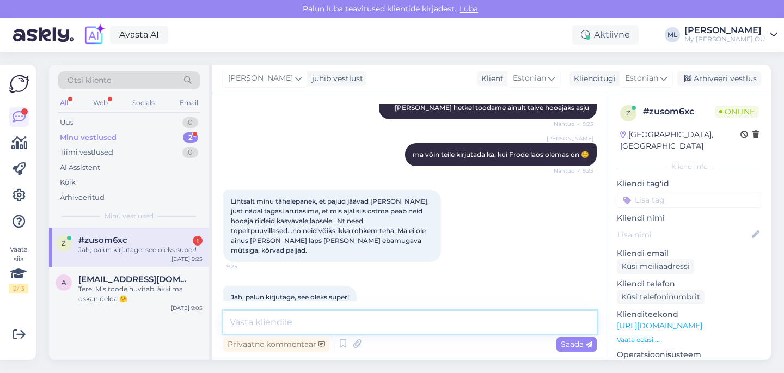
click at [269, 321] on textarea at bounding box center [410, 322] width 374 height 23
type textarea "teeme nii!"
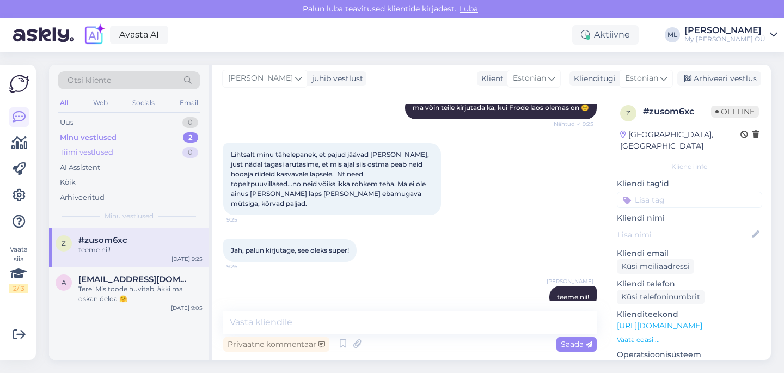
click at [84, 147] on div "Tiimi vestlused" at bounding box center [86, 152] width 53 height 11
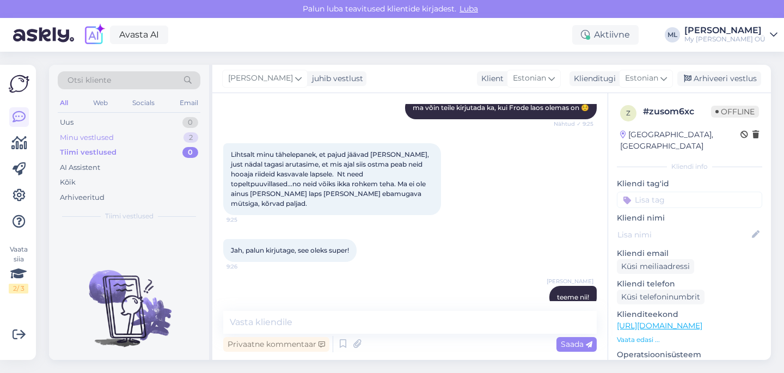
click at [58, 141] on div "Minu vestlused 2" at bounding box center [129, 137] width 143 height 15
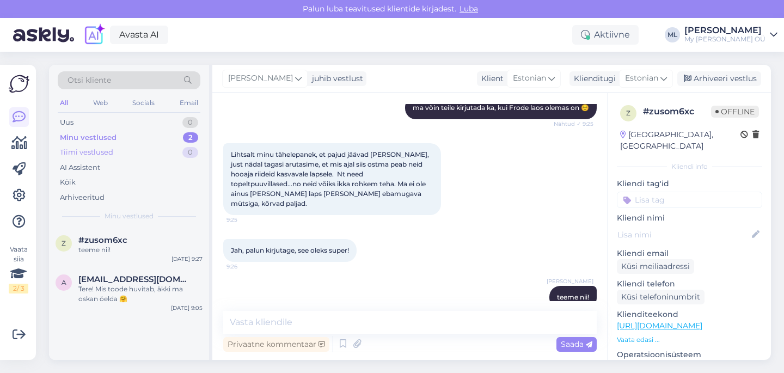
click at [103, 148] on div "Tiimi vestlused" at bounding box center [86, 152] width 53 height 11
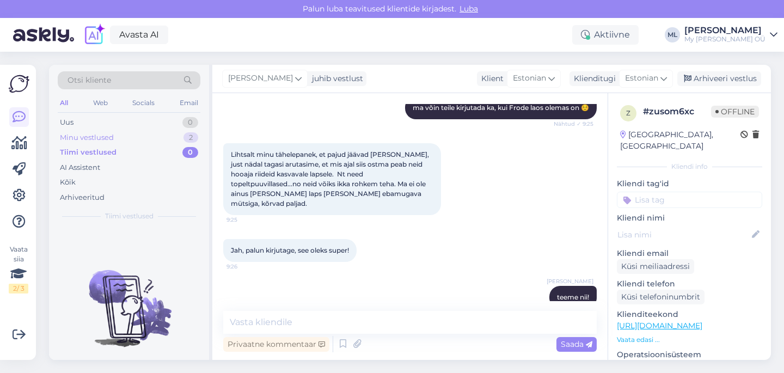
click at [100, 139] on div "Minu vestlused" at bounding box center [87, 137] width 54 height 11
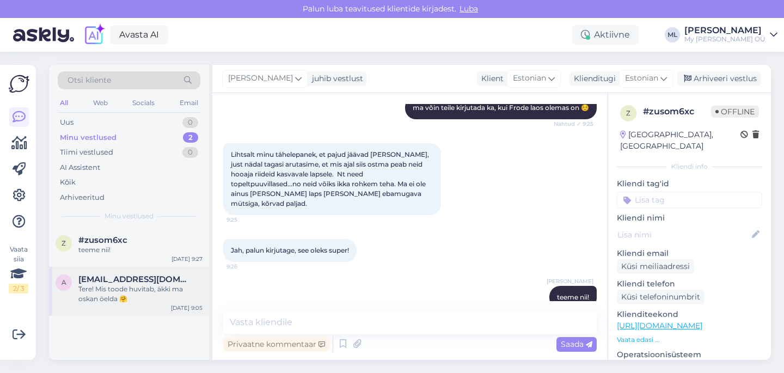
click at [125, 290] on div "Tere! Mis toode huvitab, äkki ma oskan öelda 🤗" at bounding box center [140, 294] width 124 height 20
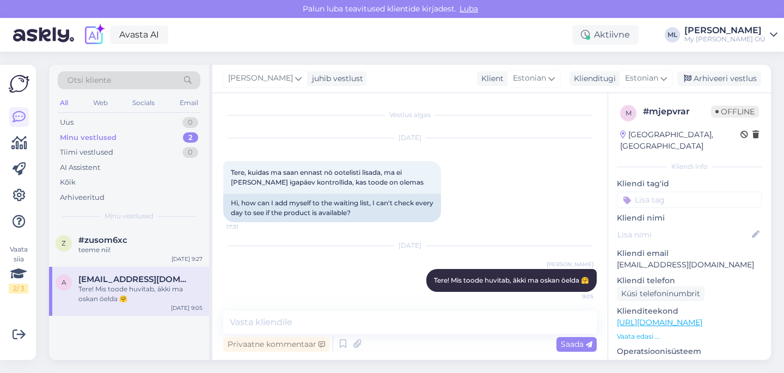
scroll to position [3, 0]
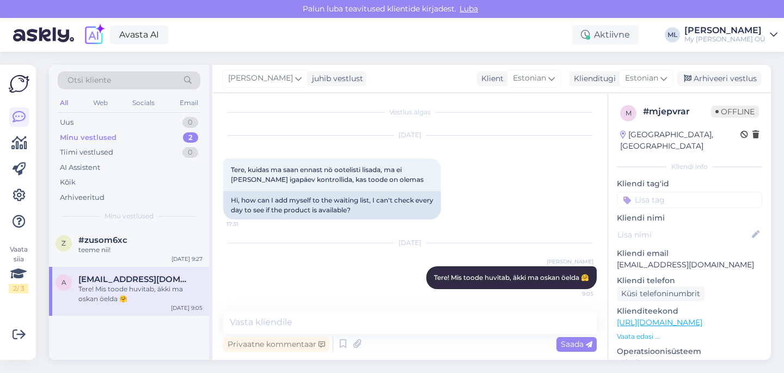
click at [647, 259] on p "[EMAIL_ADDRESS][DOMAIN_NAME]" at bounding box center [689, 264] width 145 height 11
click at [648, 259] on p "[EMAIL_ADDRESS][DOMAIN_NAME]" at bounding box center [689, 264] width 145 height 11
click at [653, 259] on p "[EMAIL_ADDRESS][DOMAIN_NAME]" at bounding box center [689, 264] width 145 height 11
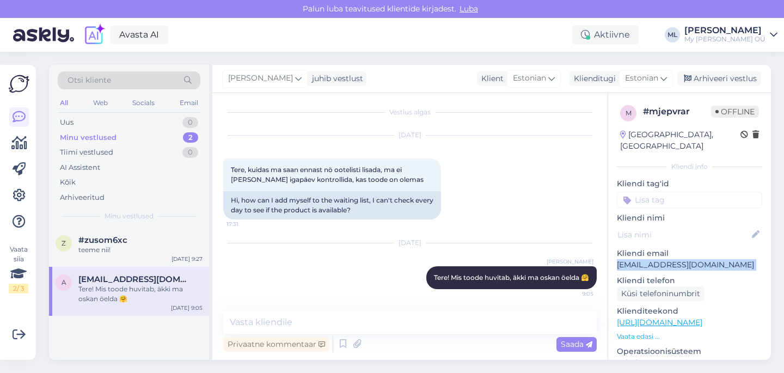
click at [653, 259] on p "[EMAIL_ADDRESS][DOMAIN_NAME]" at bounding box center [689, 264] width 145 height 11
copy p "[EMAIL_ADDRESS][DOMAIN_NAME]"
click at [64, 123] on div "Uus" at bounding box center [67, 122] width 14 height 11
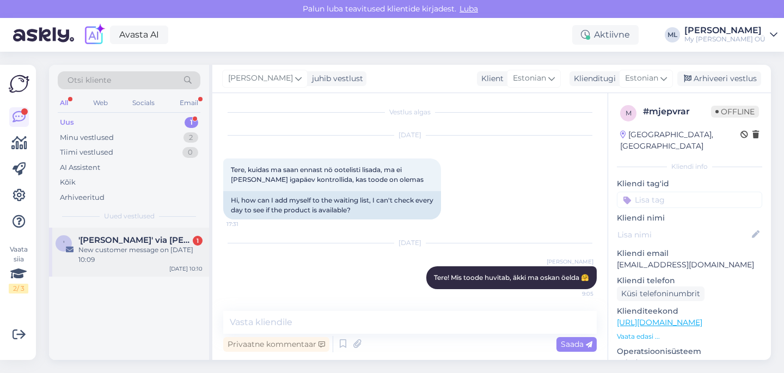
click at [118, 245] on div "New customer message on [DATE] 10:09" at bounding box center [140, 255] width 124 height 20
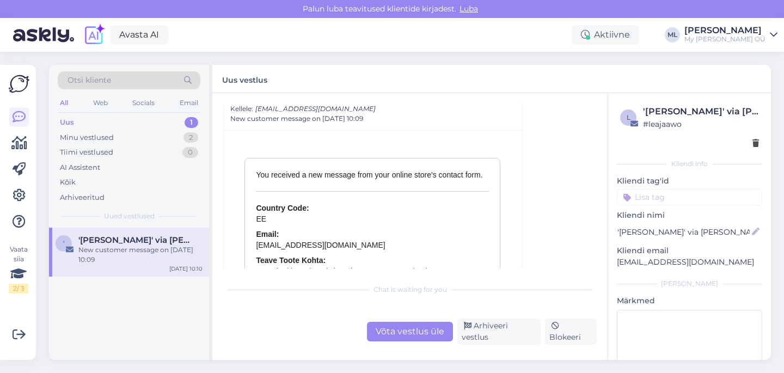
scroll to position [4745, 0]
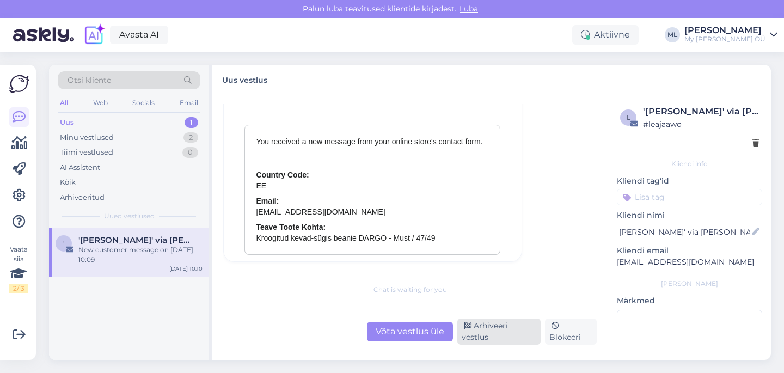
click at [515, 335] on div "Arhiveeri vestlus" at bounding box center [499, 332] width 83 height 26
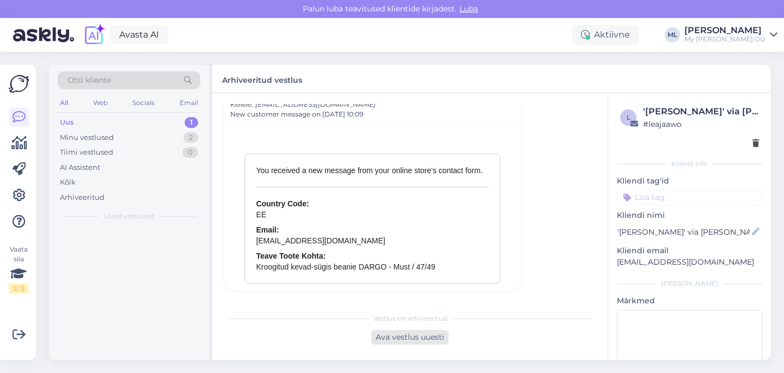
scroll to position [4690, 0]
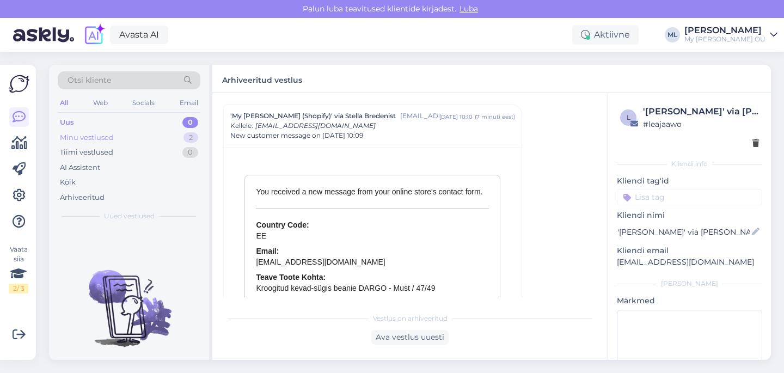
click at [70, 140] on div "Minu vestlused" at bounding box center [87, 137] width 54 height 11
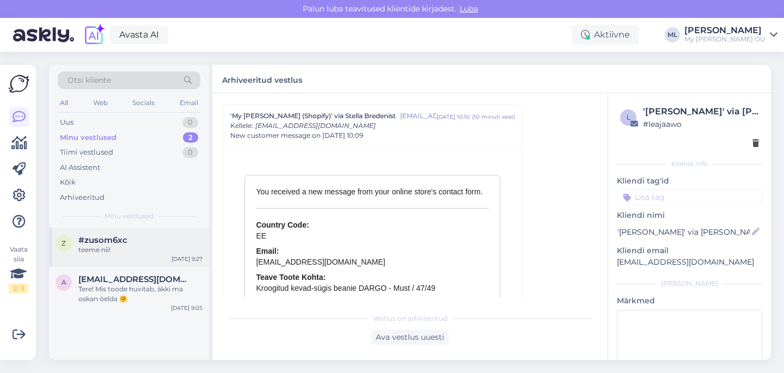
click at [94, 249] on div "teeme nii!" at bounding box center [140, 250] width 124 height 10
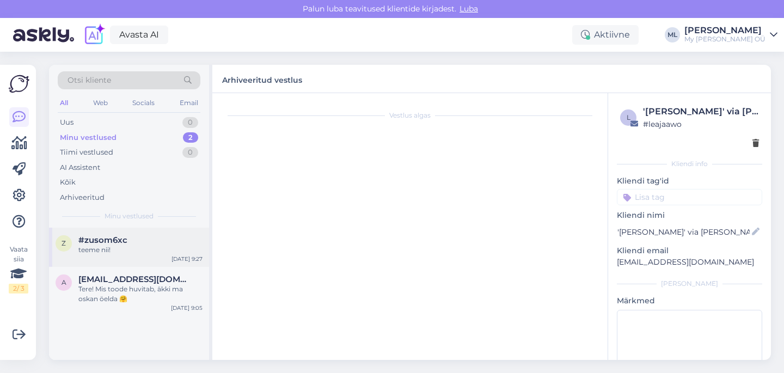
scroll to position [1175, 0]
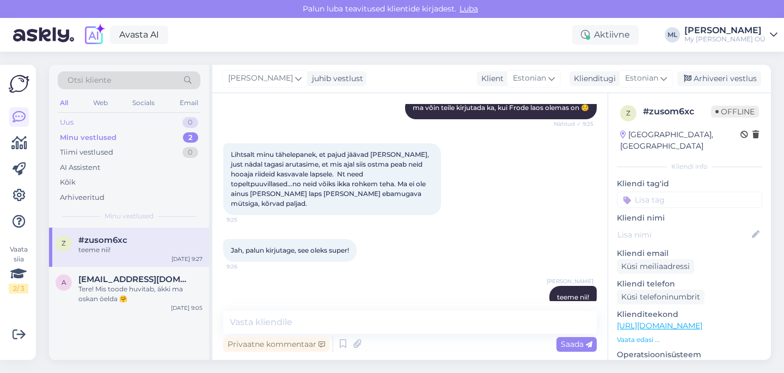
click at [67, 124] on div "Uus" at bounding box center [67, 122] width 14 height 11
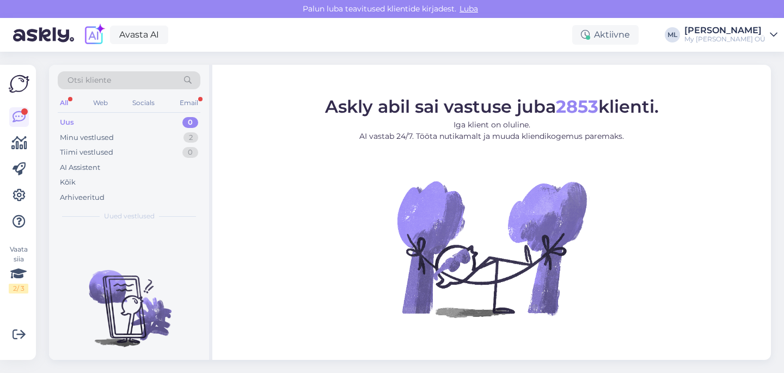
click at [144, 115] on div "Uus 0" at bounding box center [129, 122] width 143 height 15
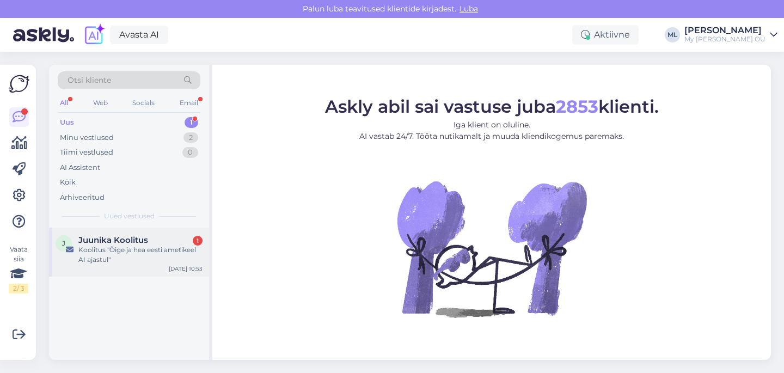
click at [97, 232] on div "J Juunika Koolitus 1 Koolitus "Õige ja hea eesti ametikeel AI ajastul" Oct 14 1…" at bounding box center [129, 252] width 160 height 49
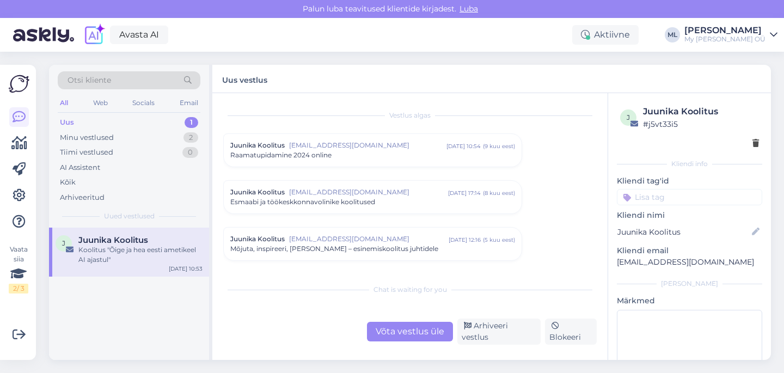
scroll to position [1155, 0]
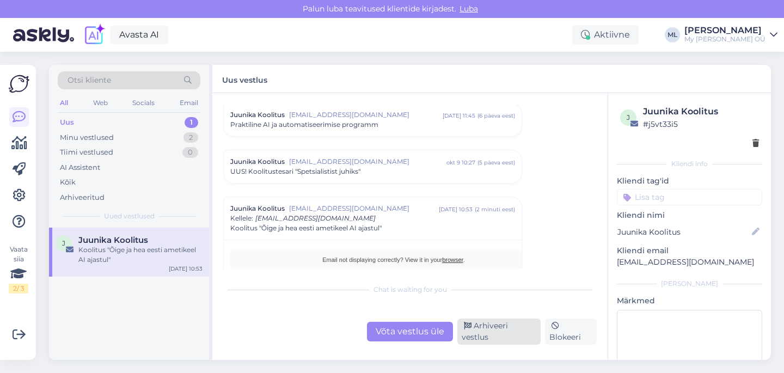
click at [502, 332] on div "Arhiveeri vestlus" at bounding box center [499, 332] width 83 height 26
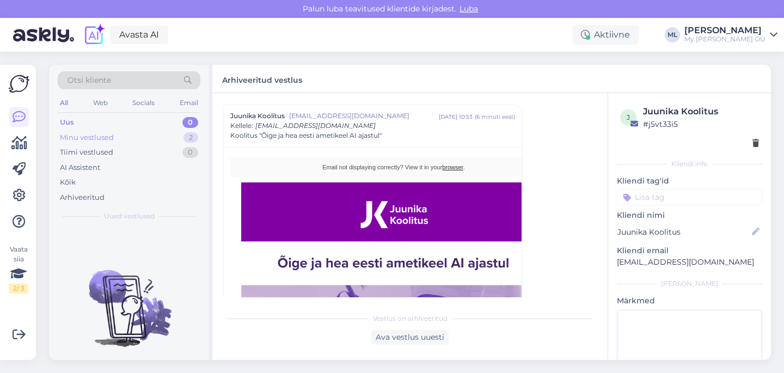
click at [78, 130] on div "Minu vestlused 2" at bounding box center [129, 137] width 143 height 15
